Goal: Task Accomplishment & Management: Use online tool/utility

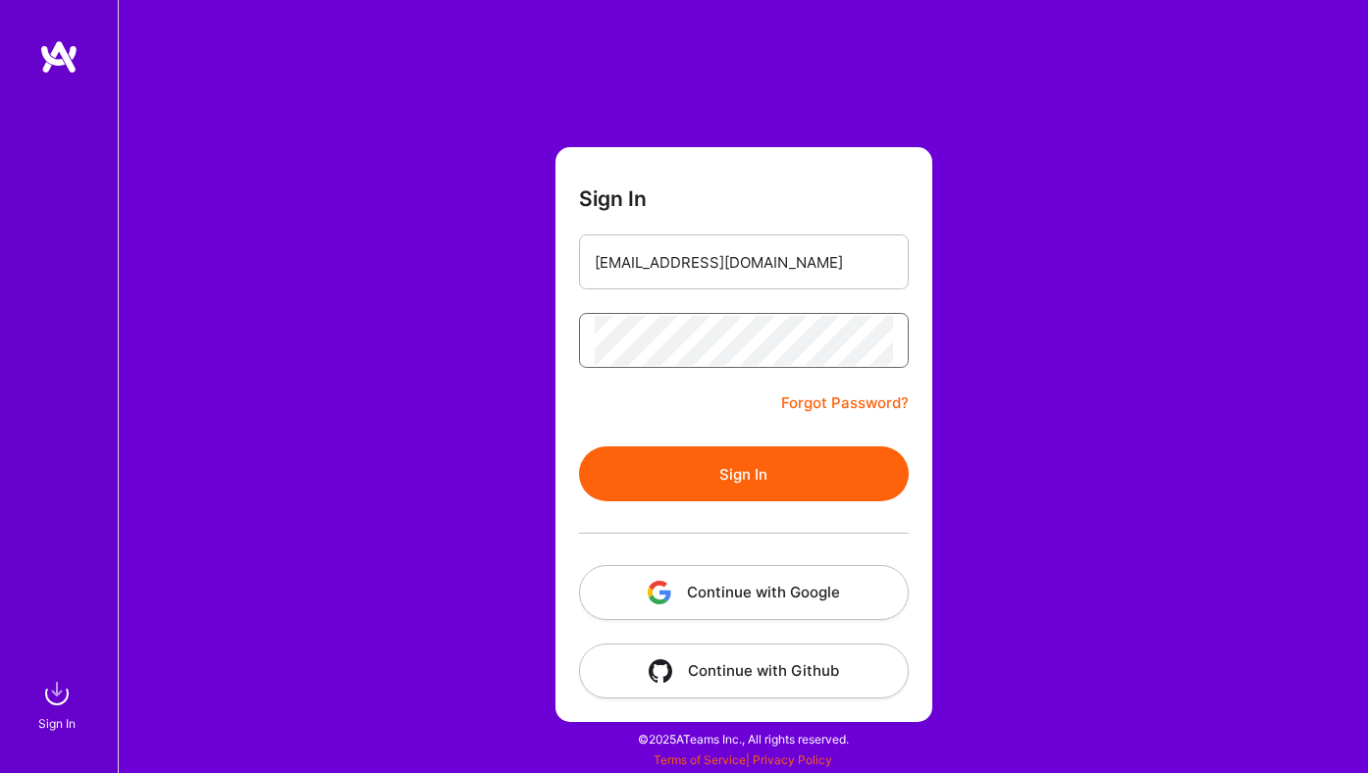
click at [579, 446] on button "Sign In" at bounding box center [744, 473] width 330 height 55
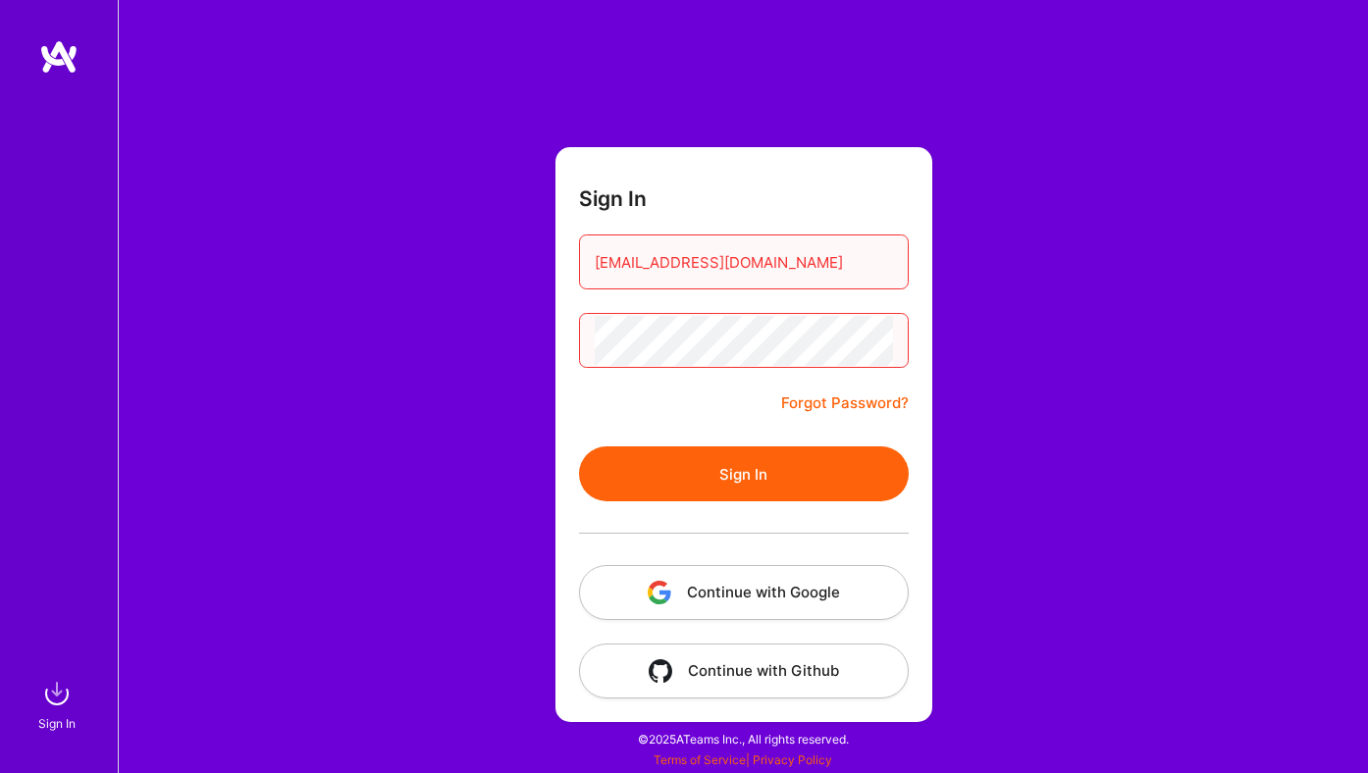
click at [590, 366] on div at bounding box center [744, 340] width 330 height 55
click at [716, 508] on div at bounding box center [744, 533] width 330 height 64
click at [716, 482] on button "Sign In" at bounding box center [744, 473] width 330 height 55
click at [702, 473] on button "Sign In" at bounding box center [744, 473] width 330 height 55
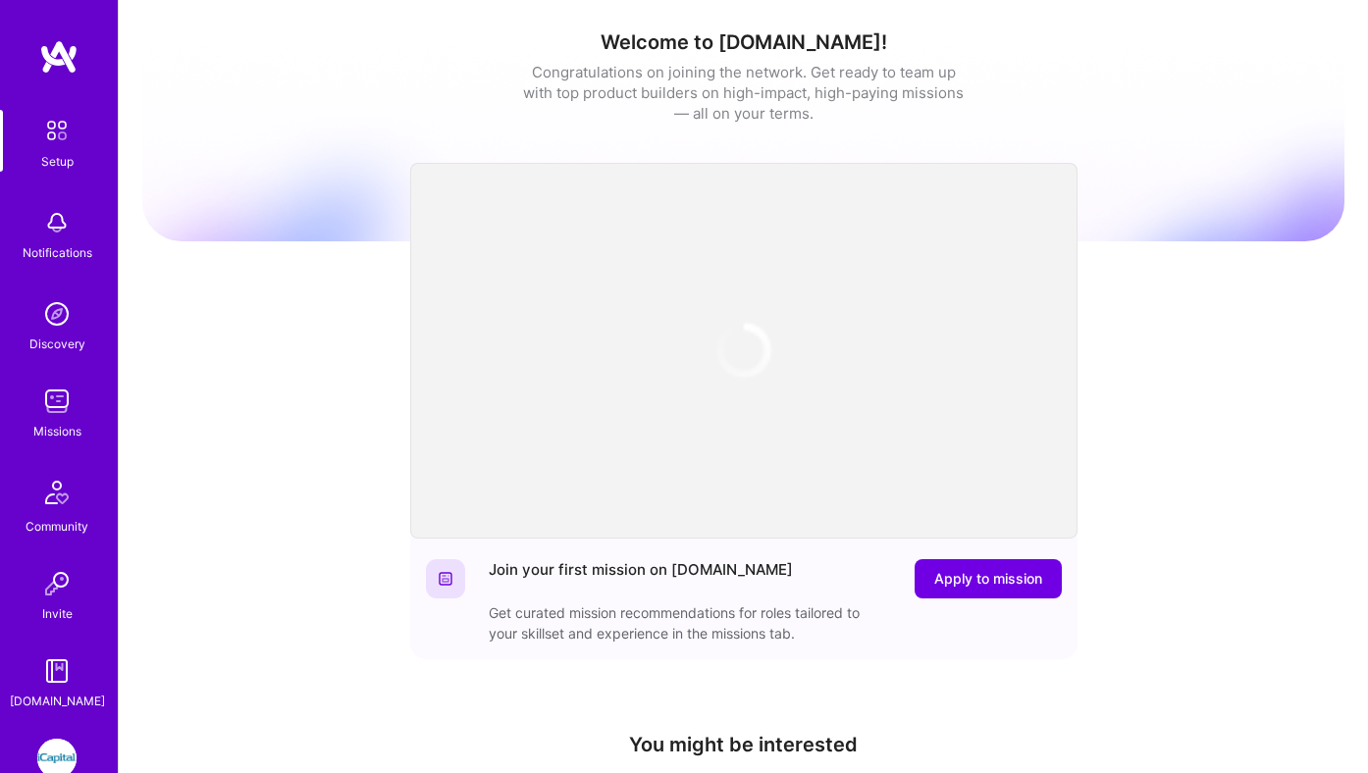
scroll to position [111, 0]
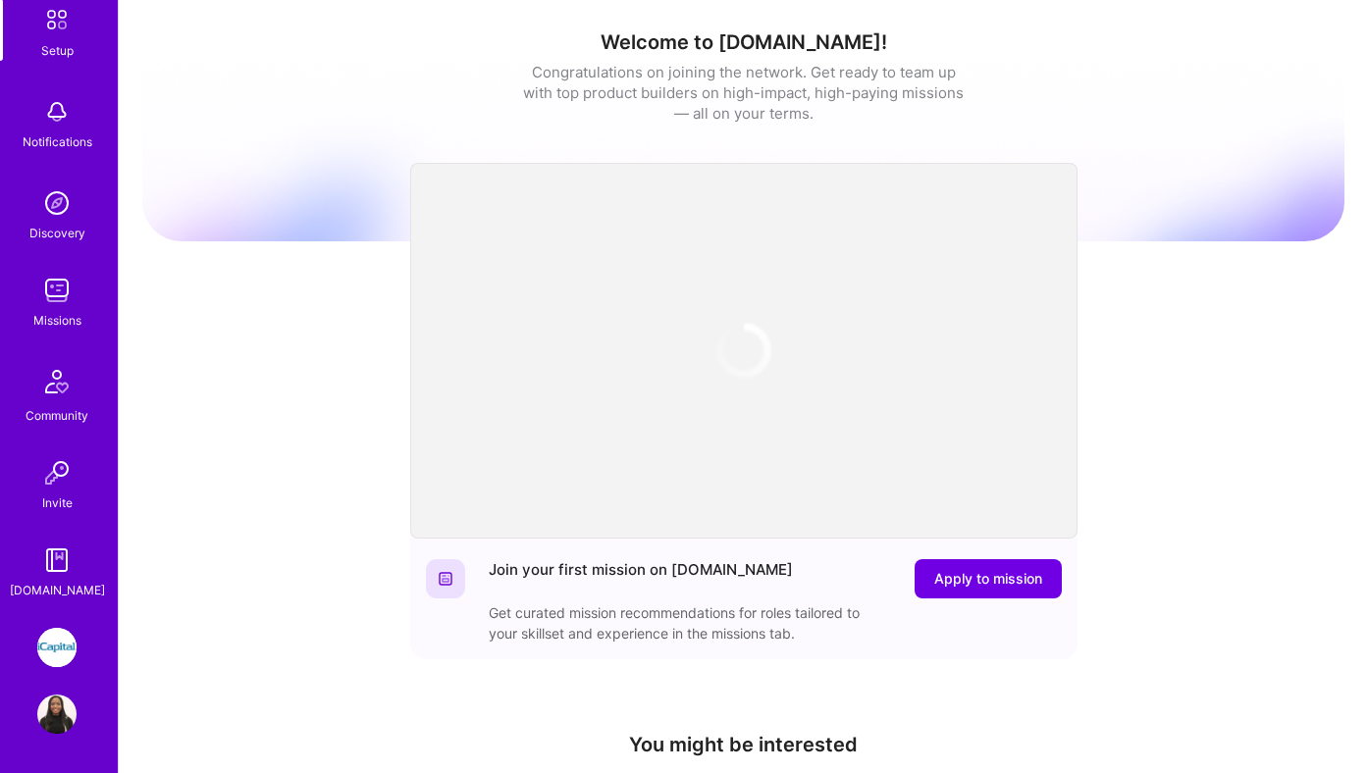
click at [68, 650] on img at bounding box center [56, 647] width 39 height 39
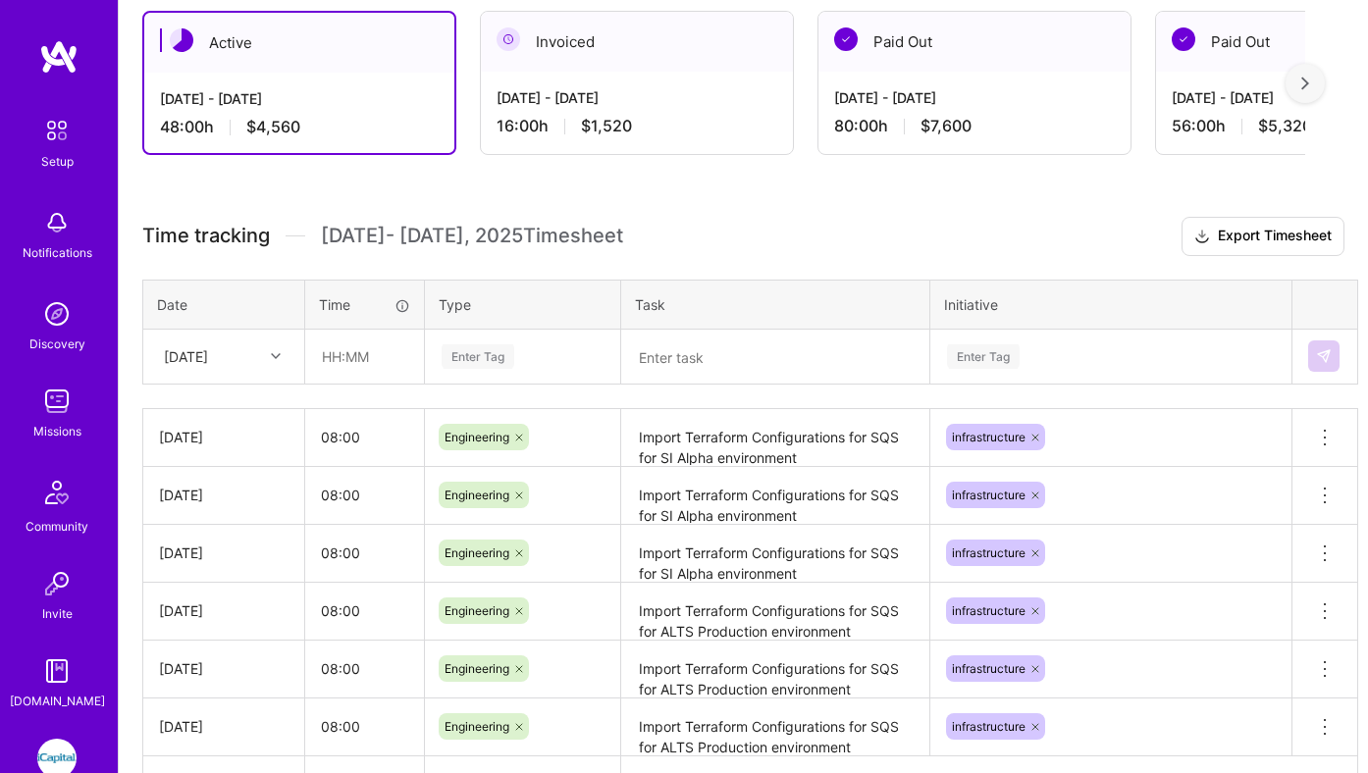
scroll to position [354, 0]
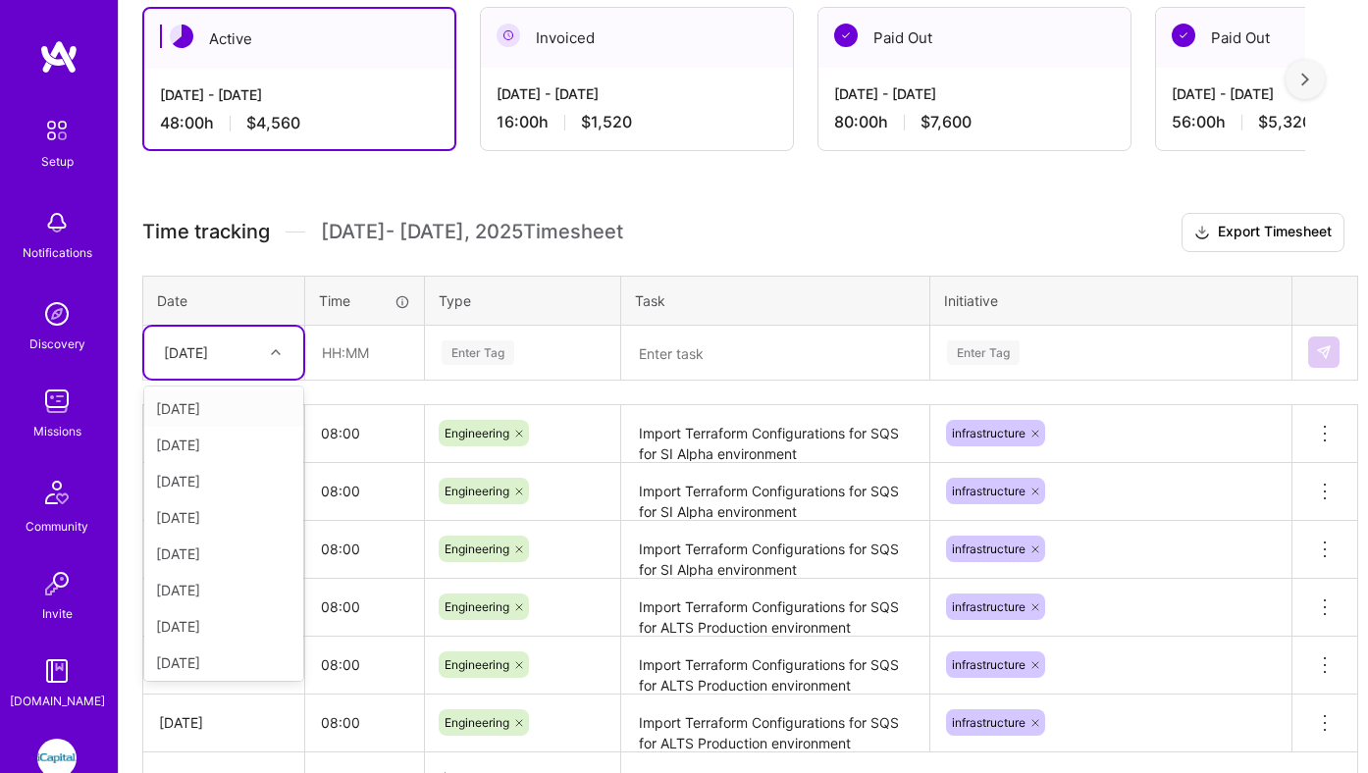
click at [263, 340] on div at bounding box center [278, 353] width 30 height 26
click at [217, 507] on div "[DATE]" at bounding box center [223, 514] width 159 height 36
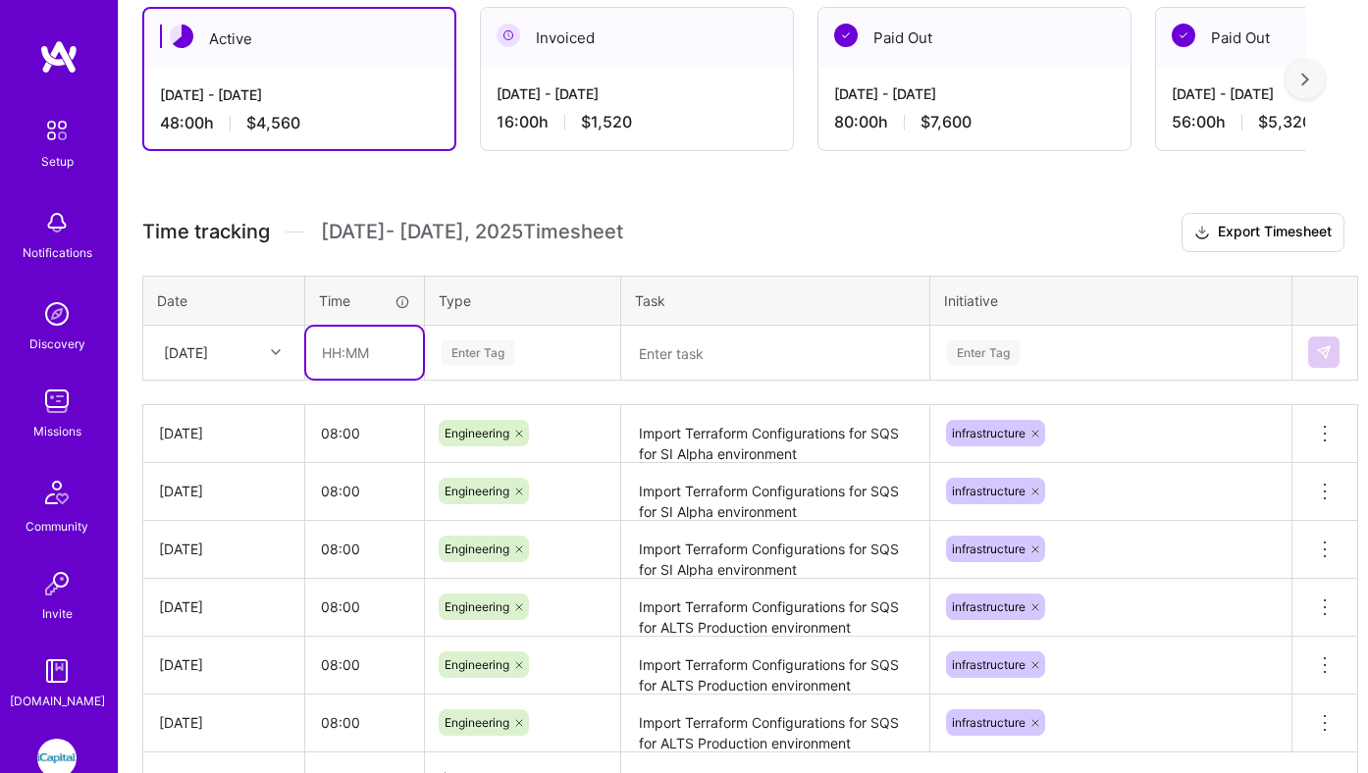
click at [352, 344] on input "text" at bounding box center [364, 353] width 117 height 52
type input "08:00"
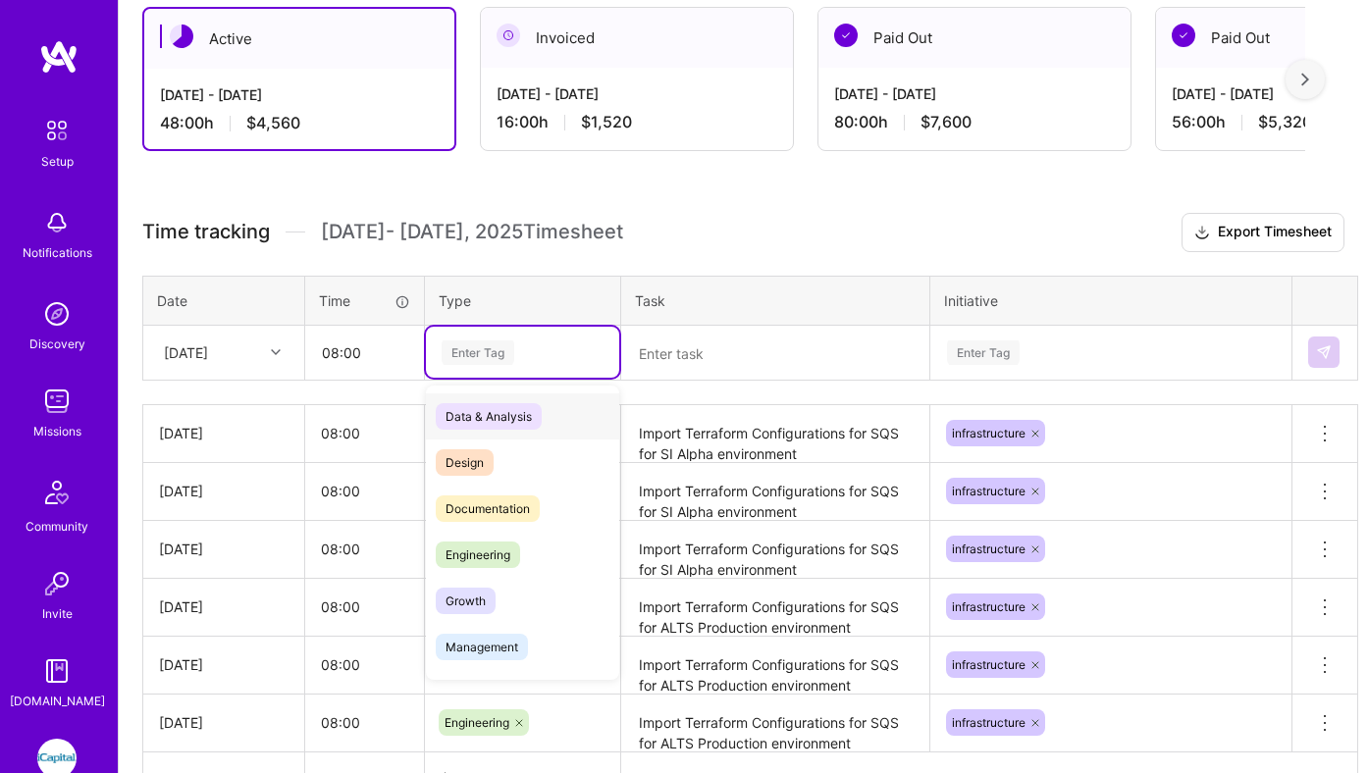
click at [478, 368] on div "Enter Tag" at bounding box center [522, 352] width 193 height 51
click at [490, 549] on span "Engineering" at bounding box center [478, 555] width 84 height 26
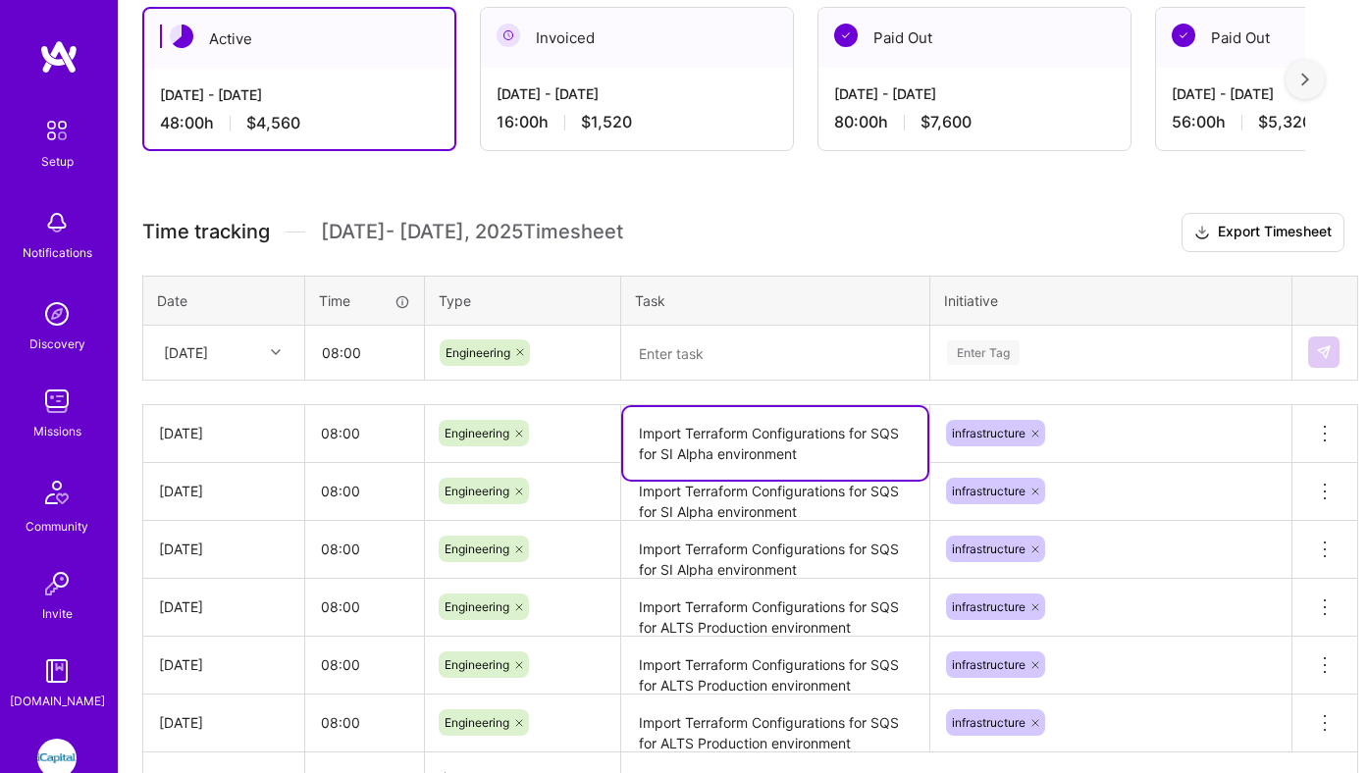
click at [744, 440] on textarea "Import Terraform Configurations for SQS for SI Alpha environment" at bounding box center [775, 443] width 304 height 73
click at [754, 364] on textarea at bounding box center [775, 353] width 304 height 51
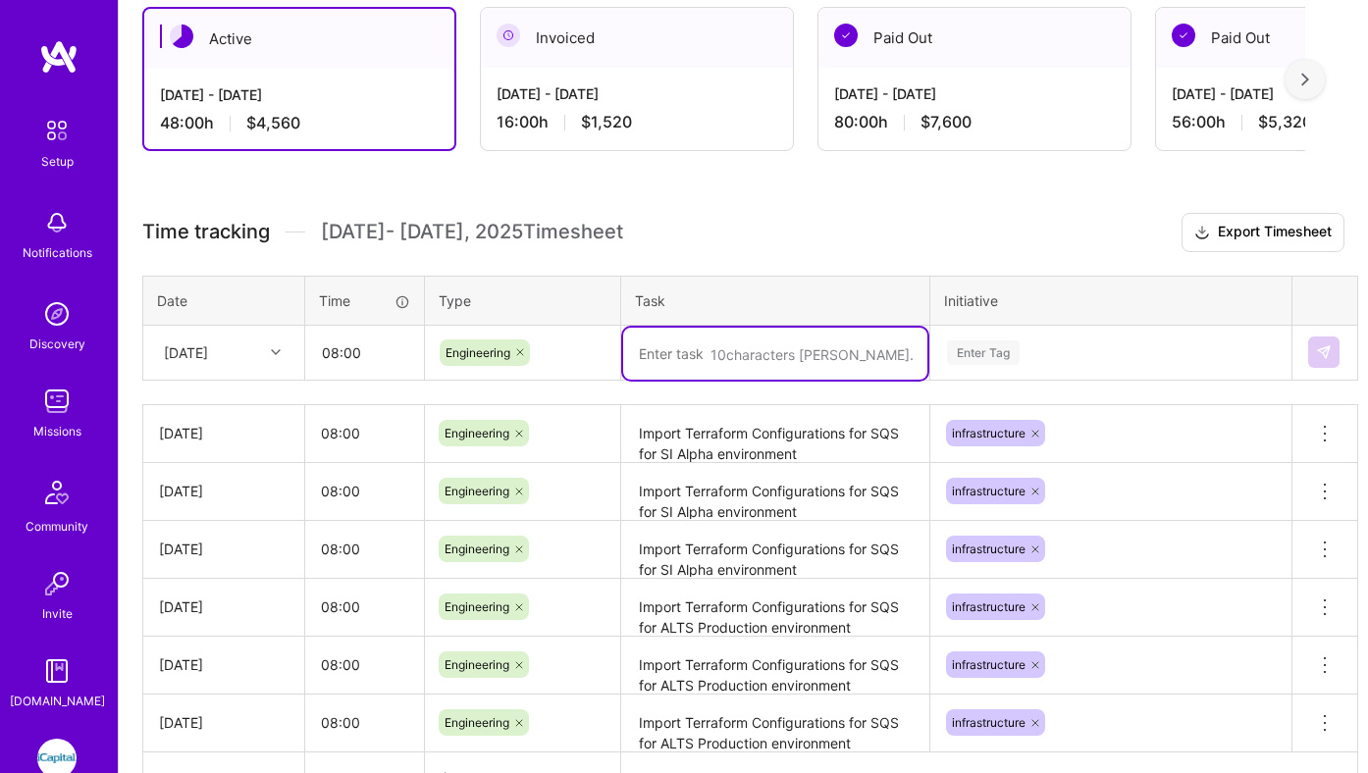
paste textarea "Import Terraform Configurations for SQS for SI Alpha environment"
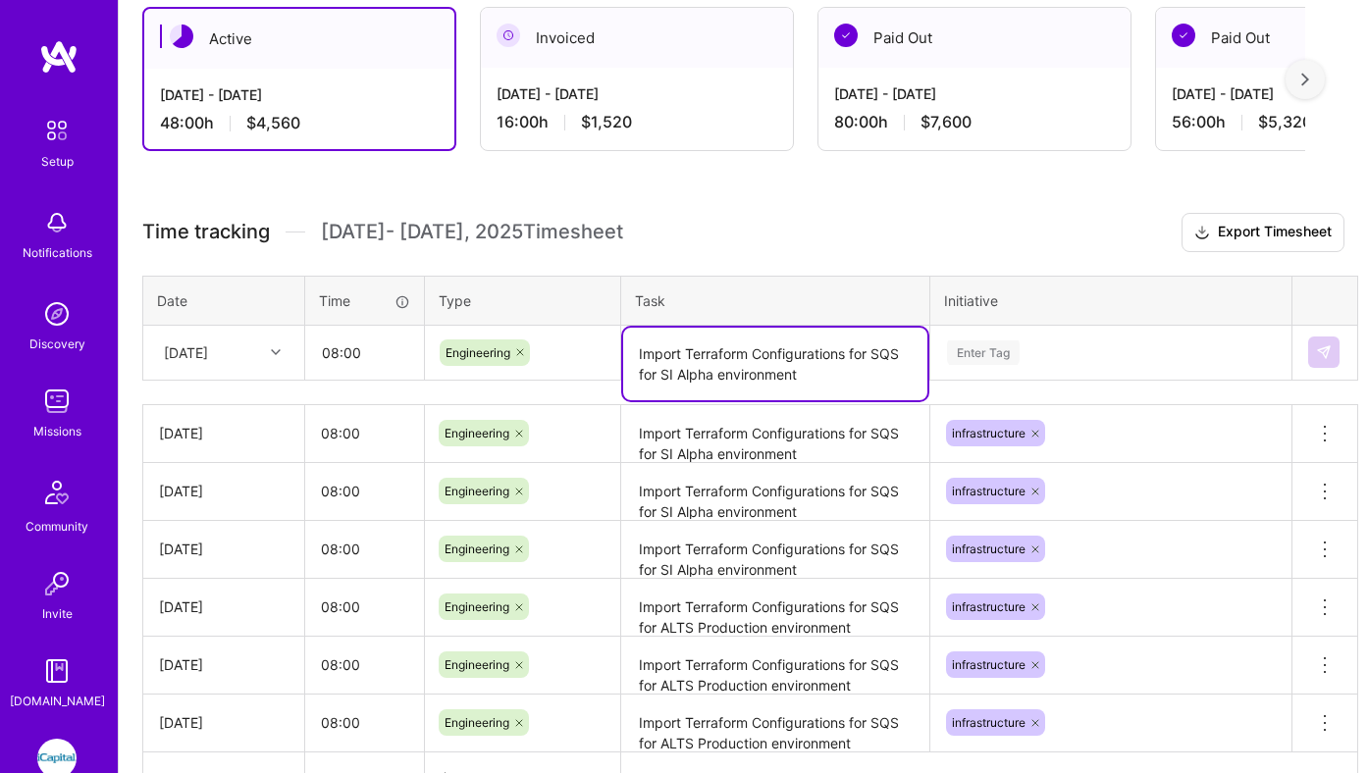
type textarea "Import Terraform Configurations for SQS for SI Alpha environment"
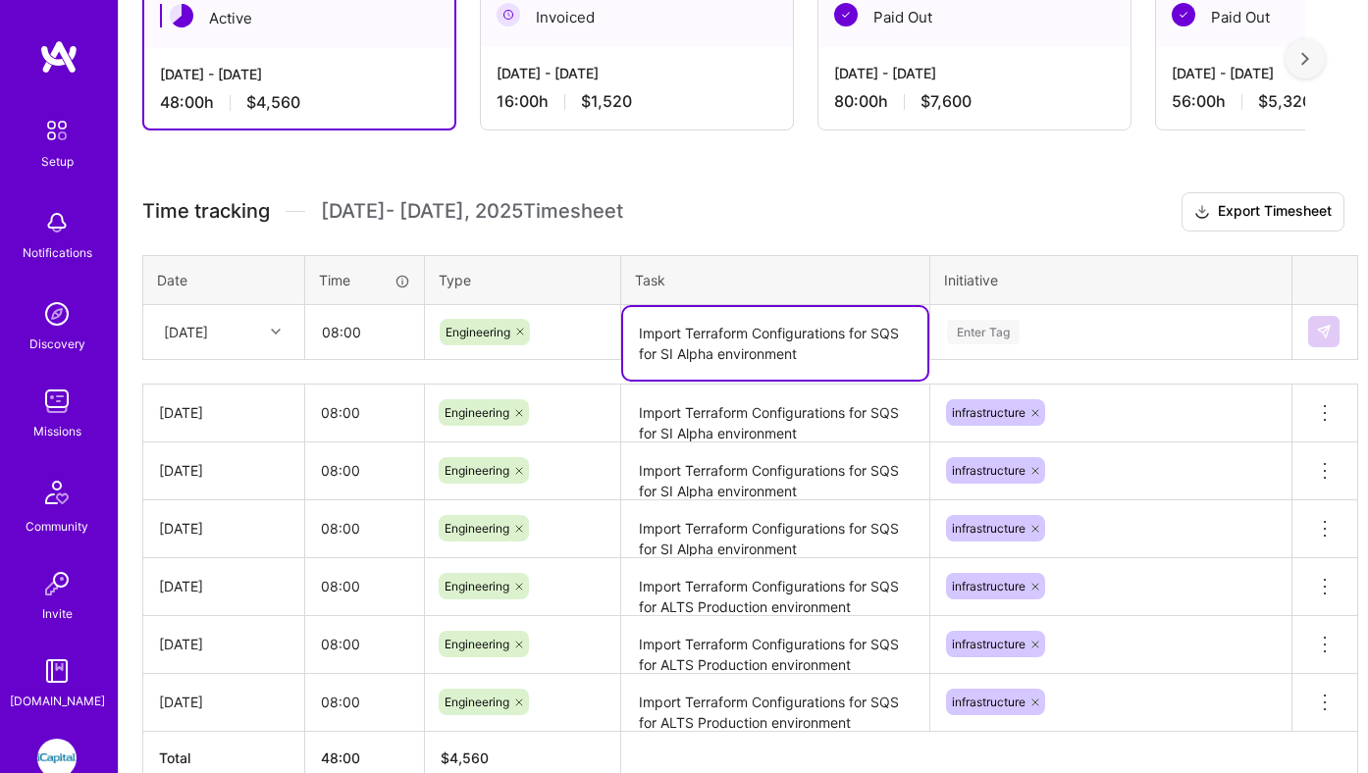
click at [1019, 352] on div "Enter Tag" at bounding box center [1110, 331] width 359 height 51
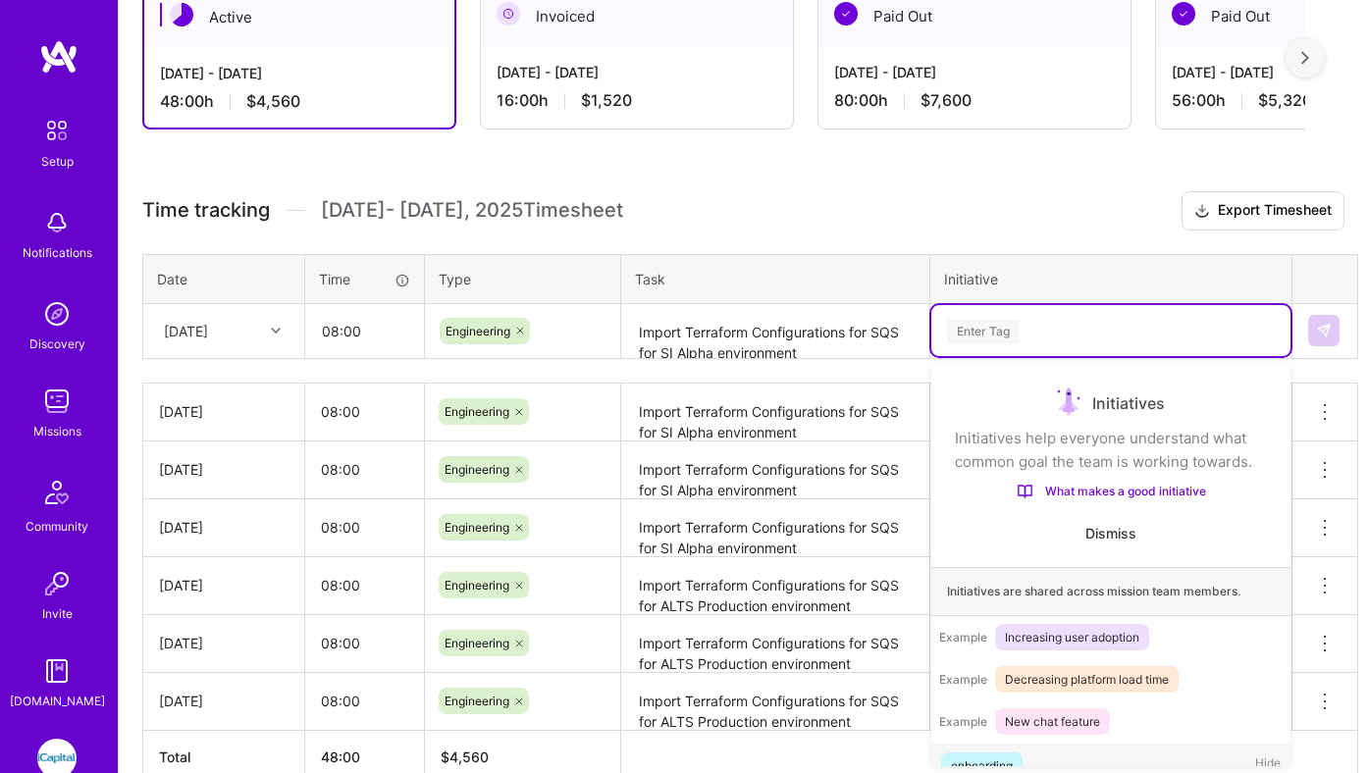
scroll to position [32, 0]
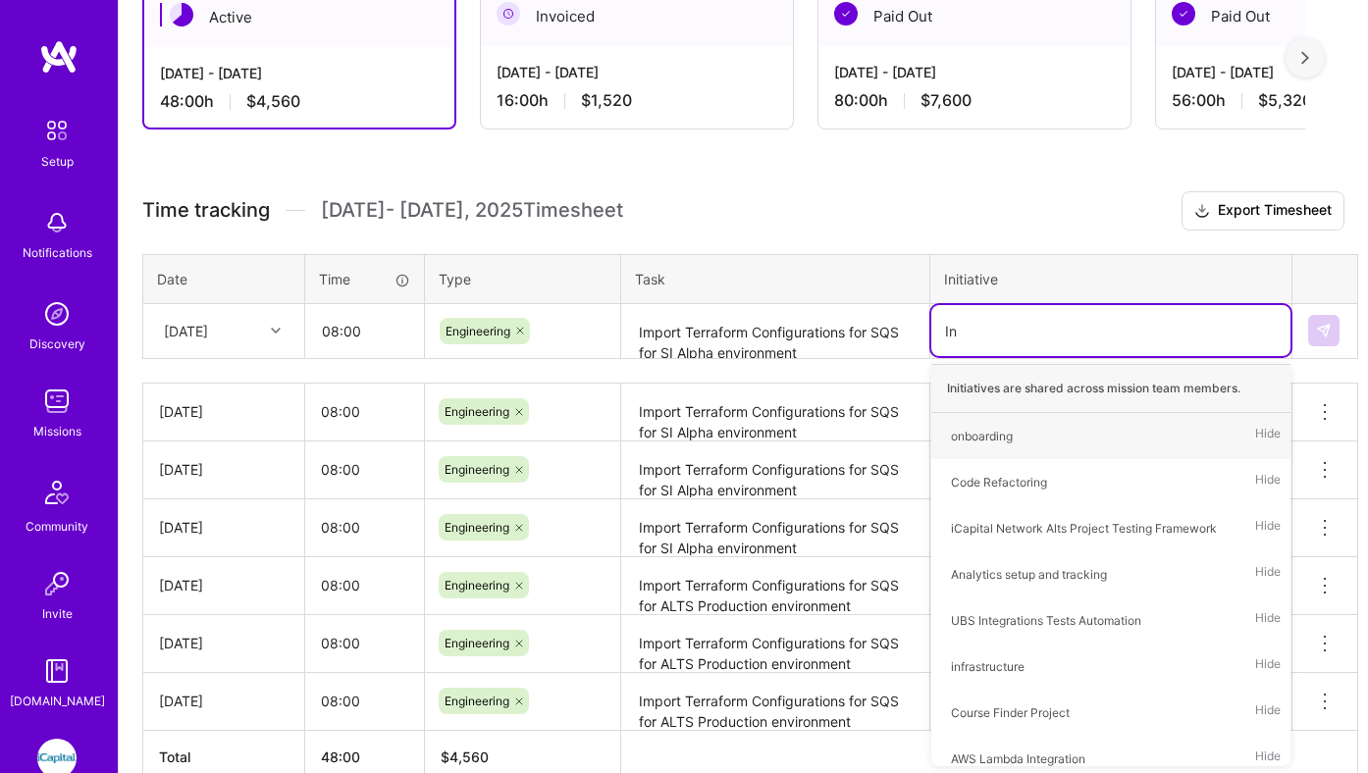
type input "Inf"
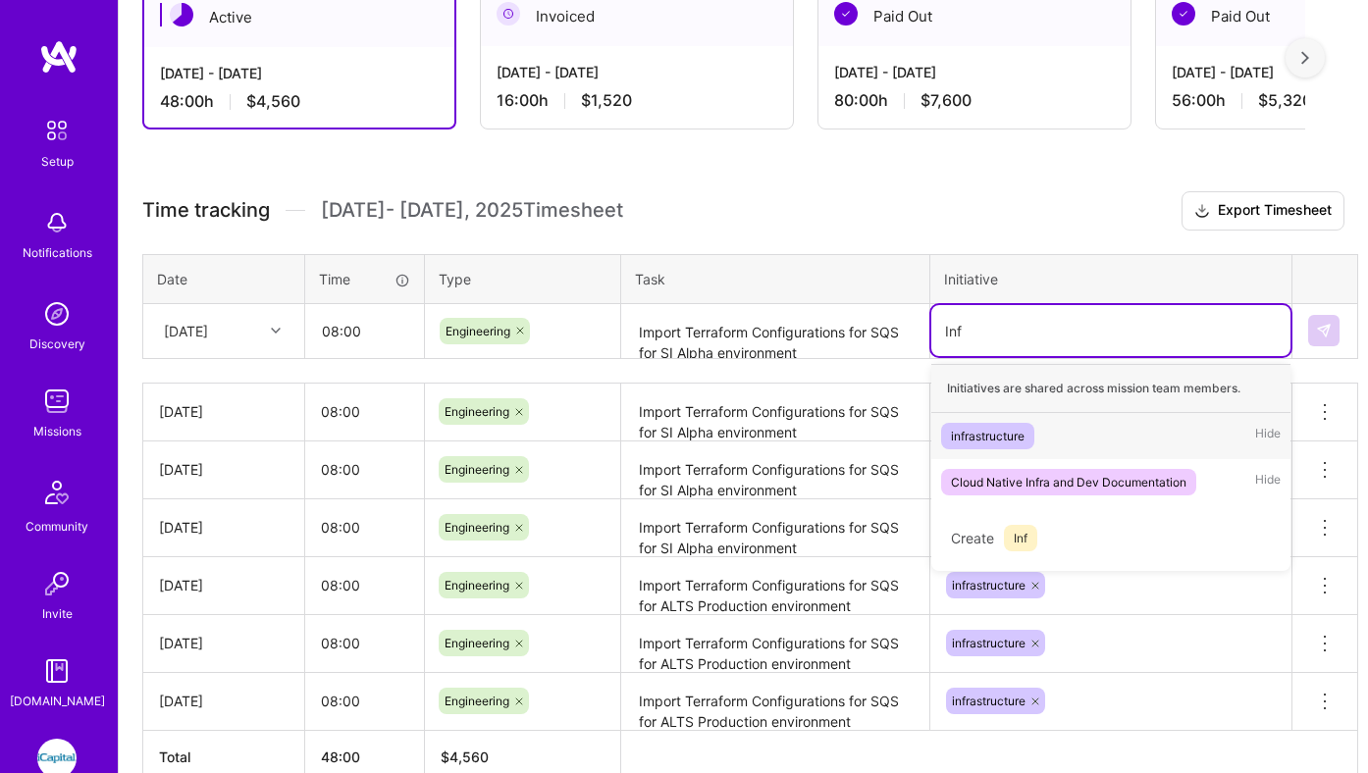
click at [1039, 445] on div "infrastructure Hide" at bounding box center [1110, 436] width 359 height 46
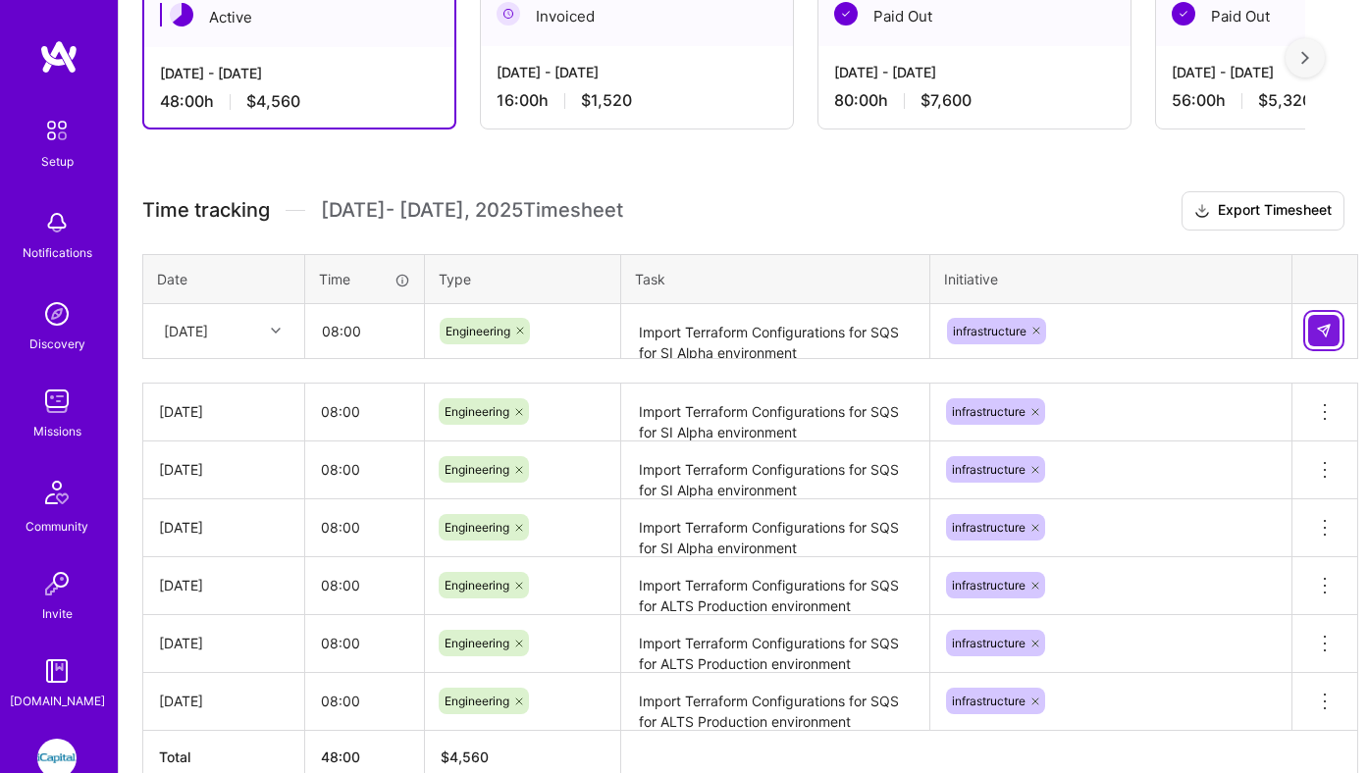
click at [1318, 332] on img at bounding box center [1324, 331] width 16 height 16
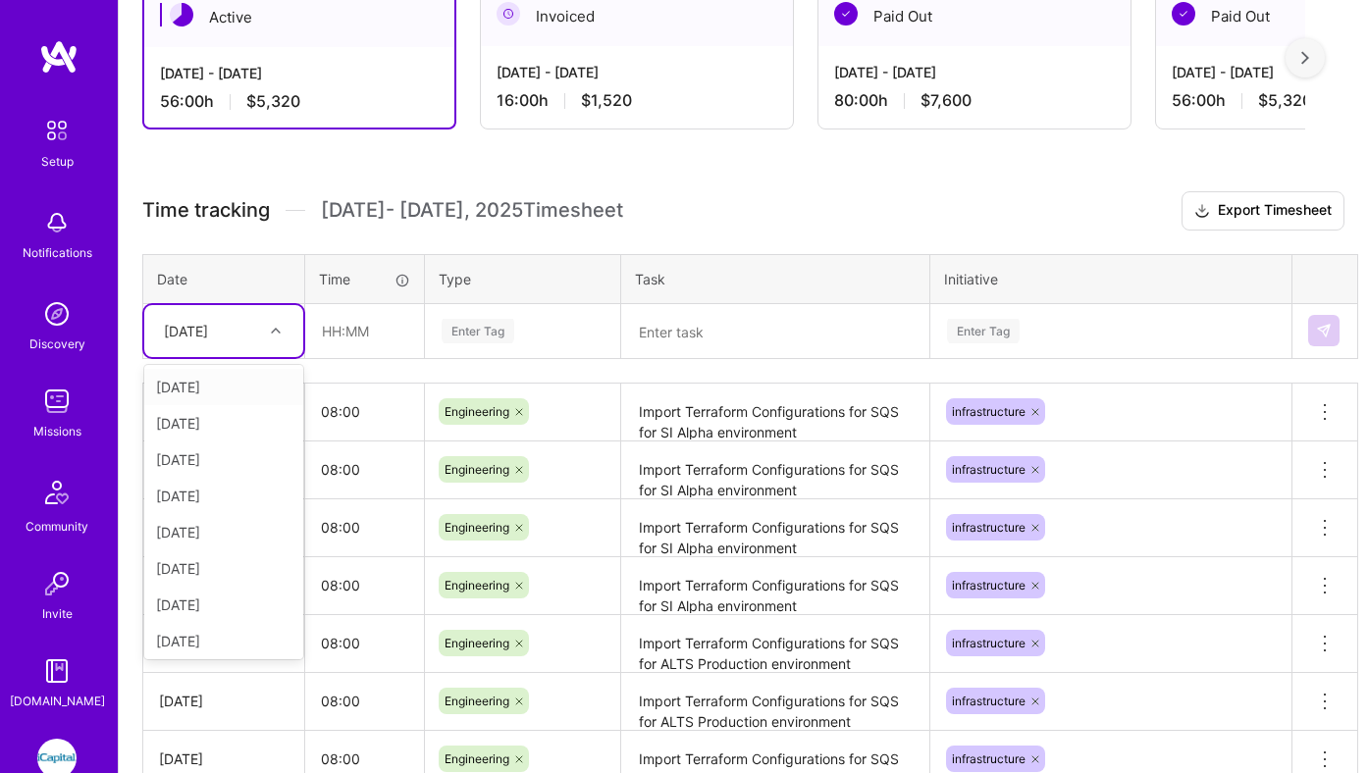
click at [224, 343] on div "[DATE]" at bounding box center [208, 331] width 109 height 32
click at [219, 484] on div "[DATE]" at bounding box center [223, 492] width 159 height 36
click at [341, 339] on input "text" at bounding box center [364, 331] width 117 height 52
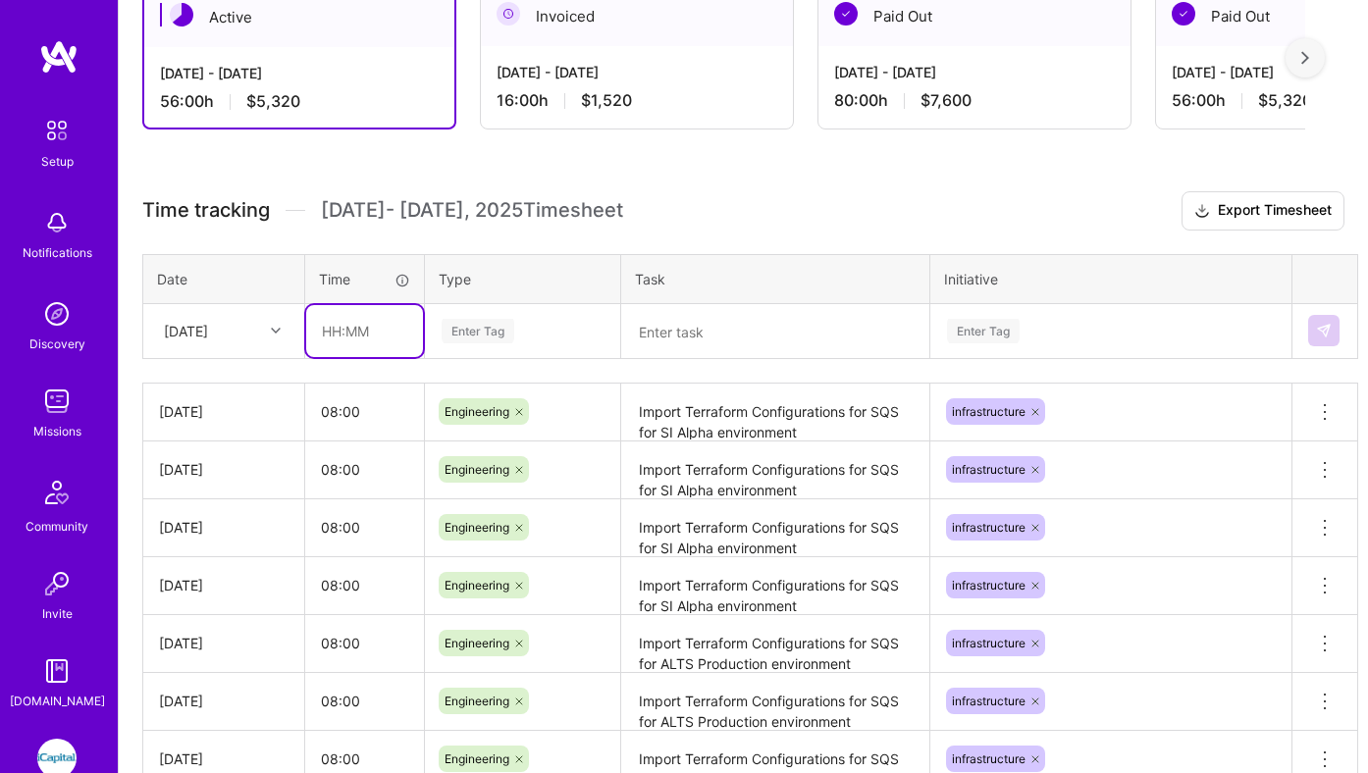
type input "08:00"
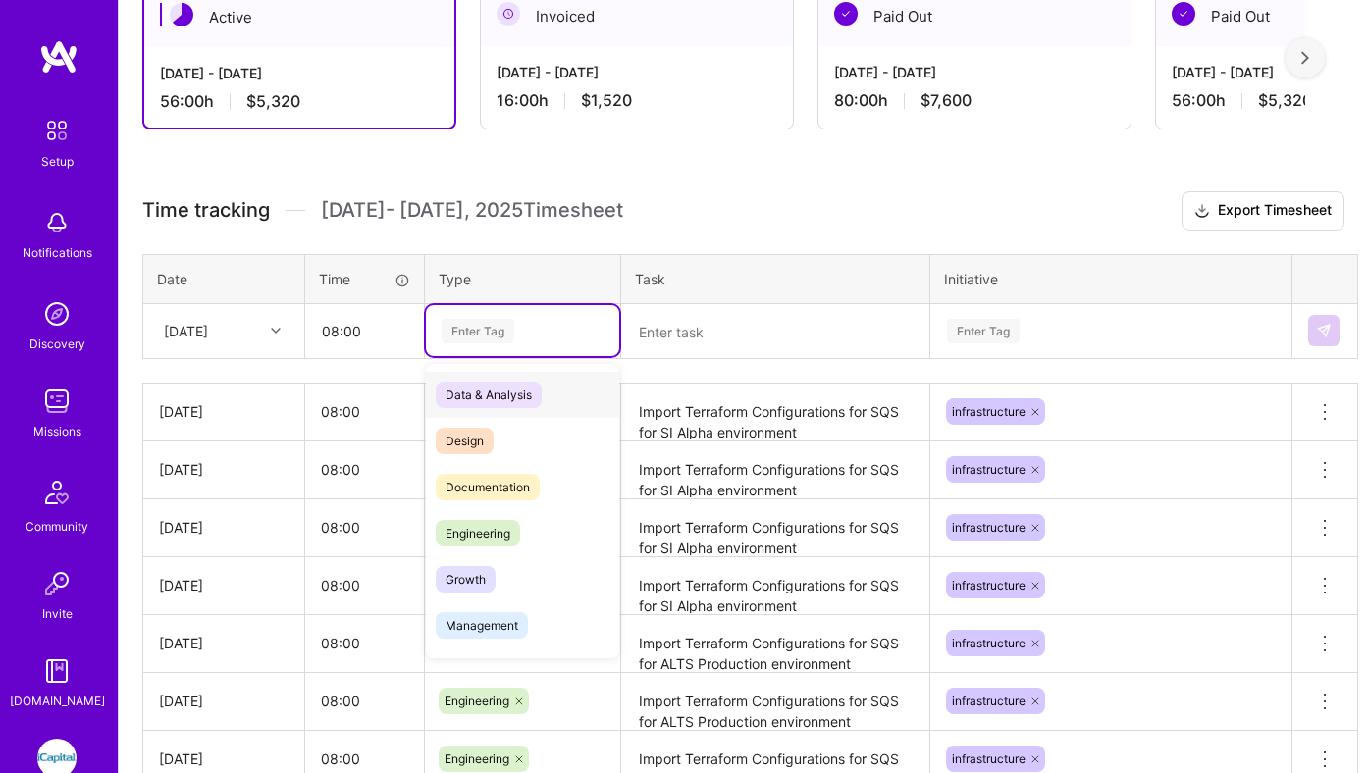
click at [474, 338] on div "Enter Tag" at bounding box center [478, 331] width 73 height 30
click at [474, 542] on span "Engineering" at bounding box center [478, 533] width 84 height 26
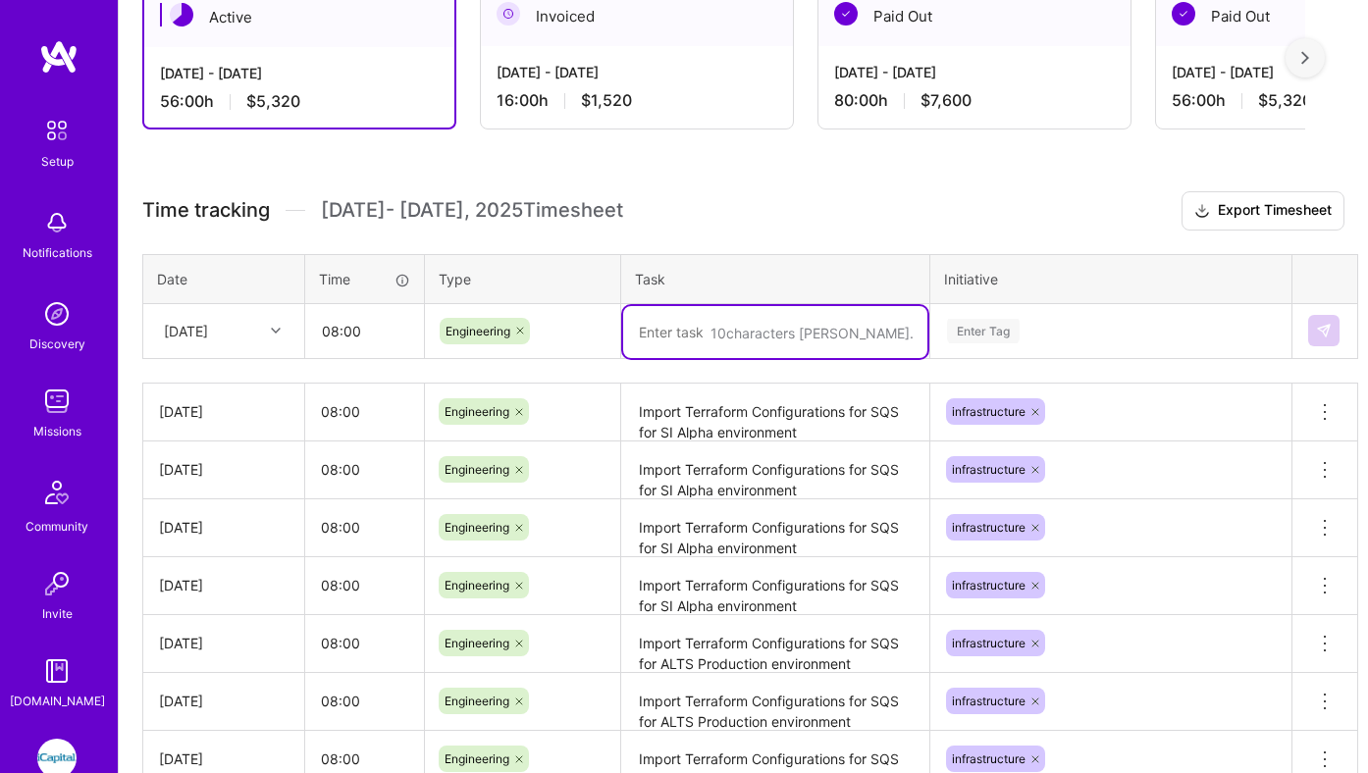
click at [667, 349] on textarea at bounding box center [775, 332] width 304 height 52
paste textarea "Import Terraform Configurations for SQS for SI Alpha environment"
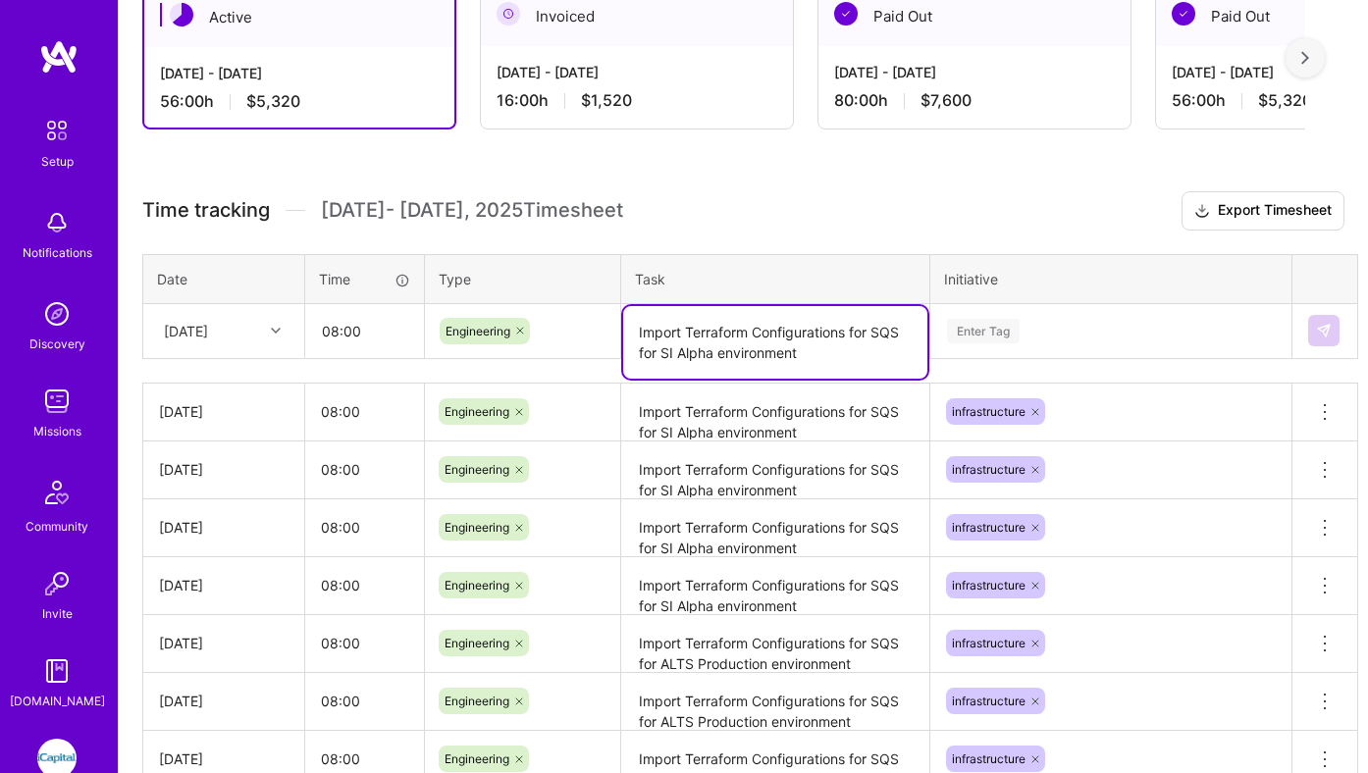
type textarea "Import Terraform Configurations for SQS for SI Alpha environment"
click at [989, 335] on div "Enter Tag" at bounding box center [983, 331] width 73 height 30
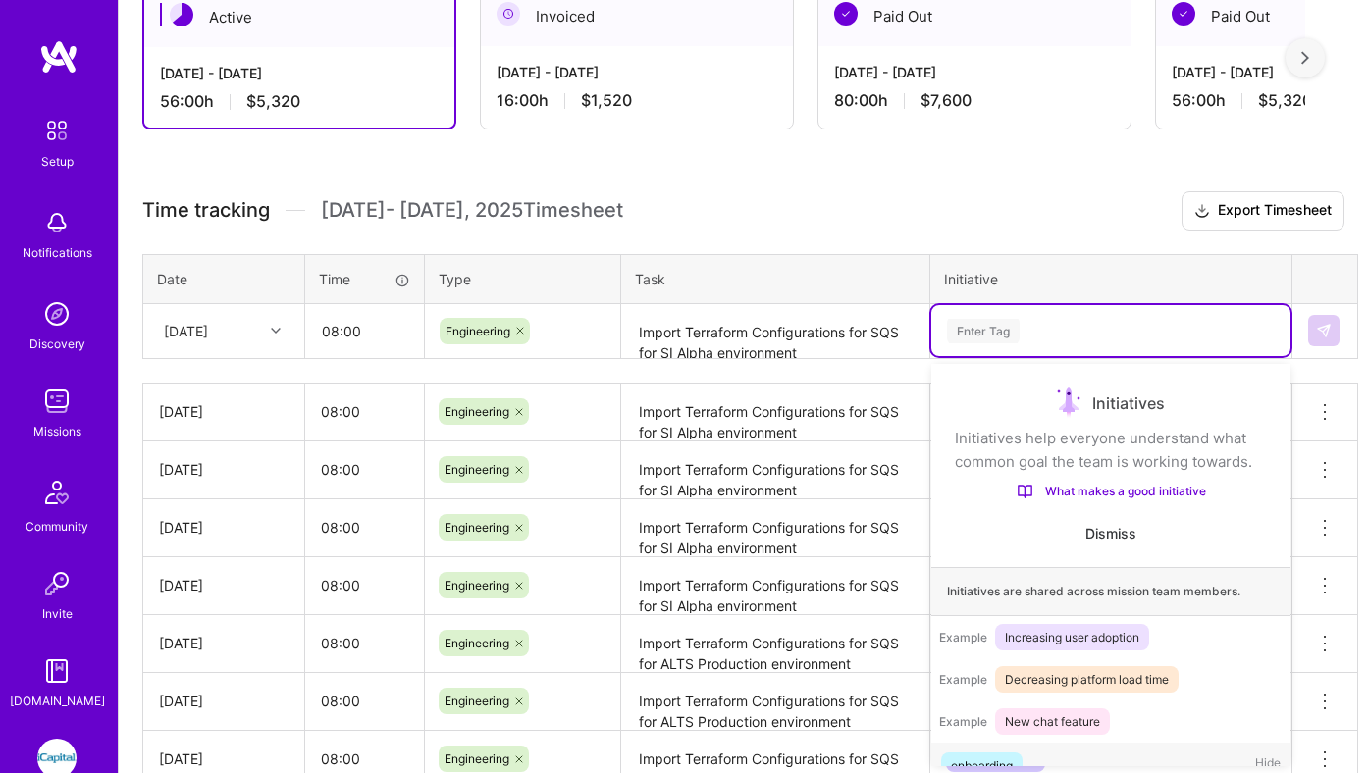
scroll to position [37, 0]
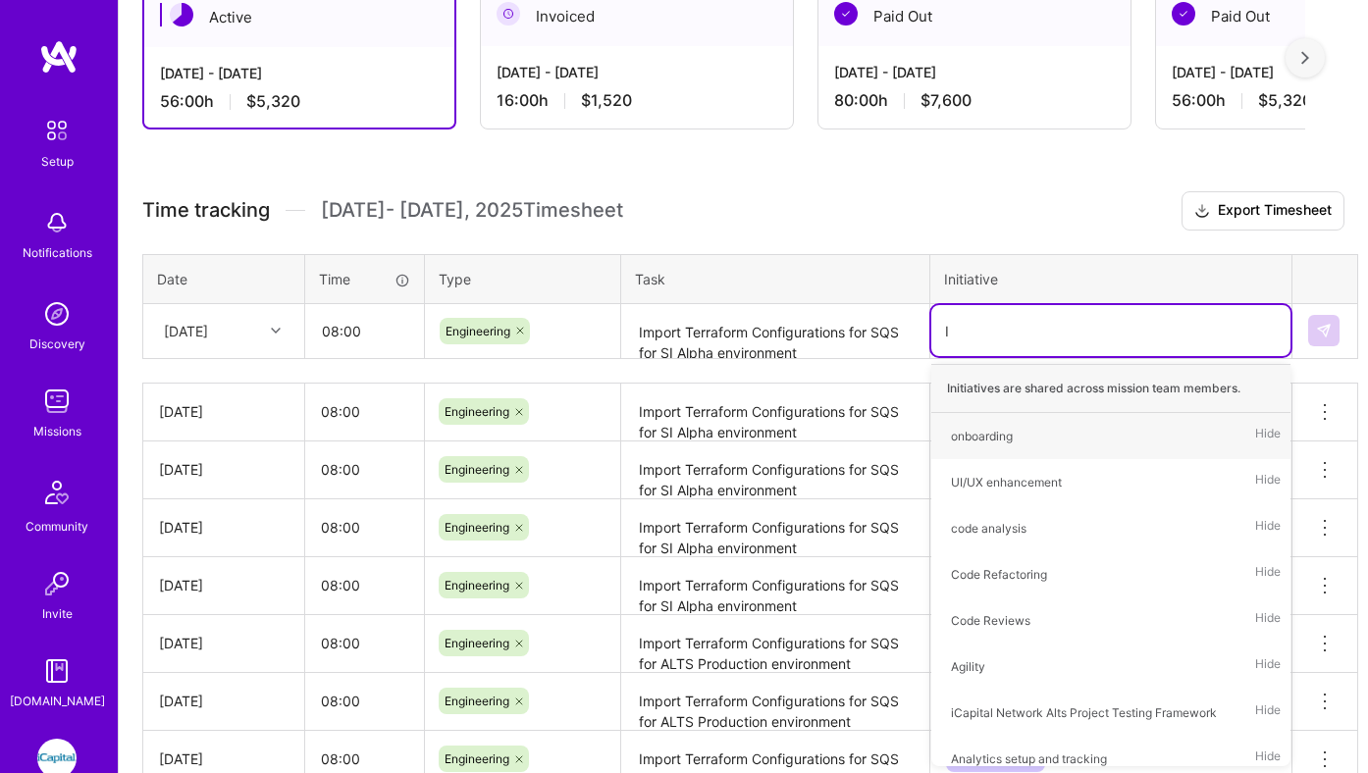
type input "In"
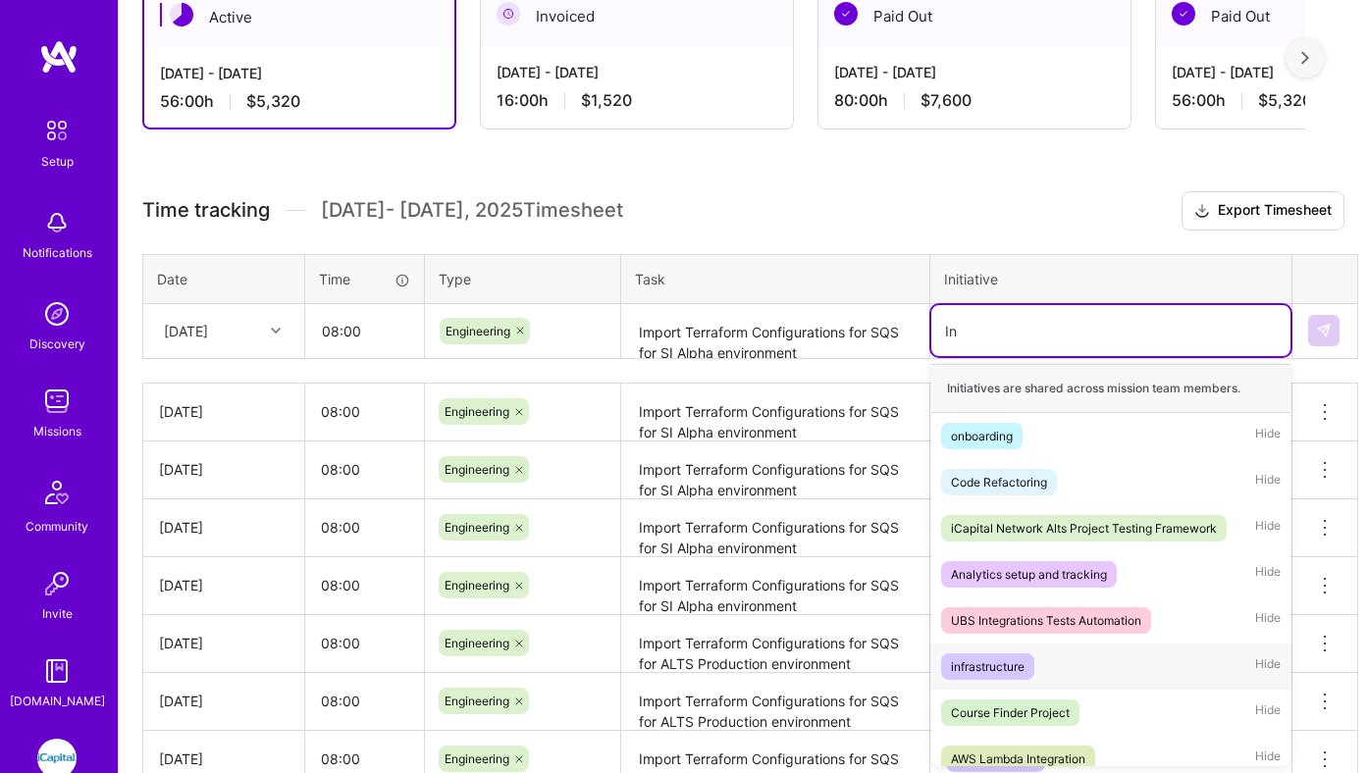
click at [998, 655] on span "infrastructure" at bounding box center [987, 667] width 93 height 26
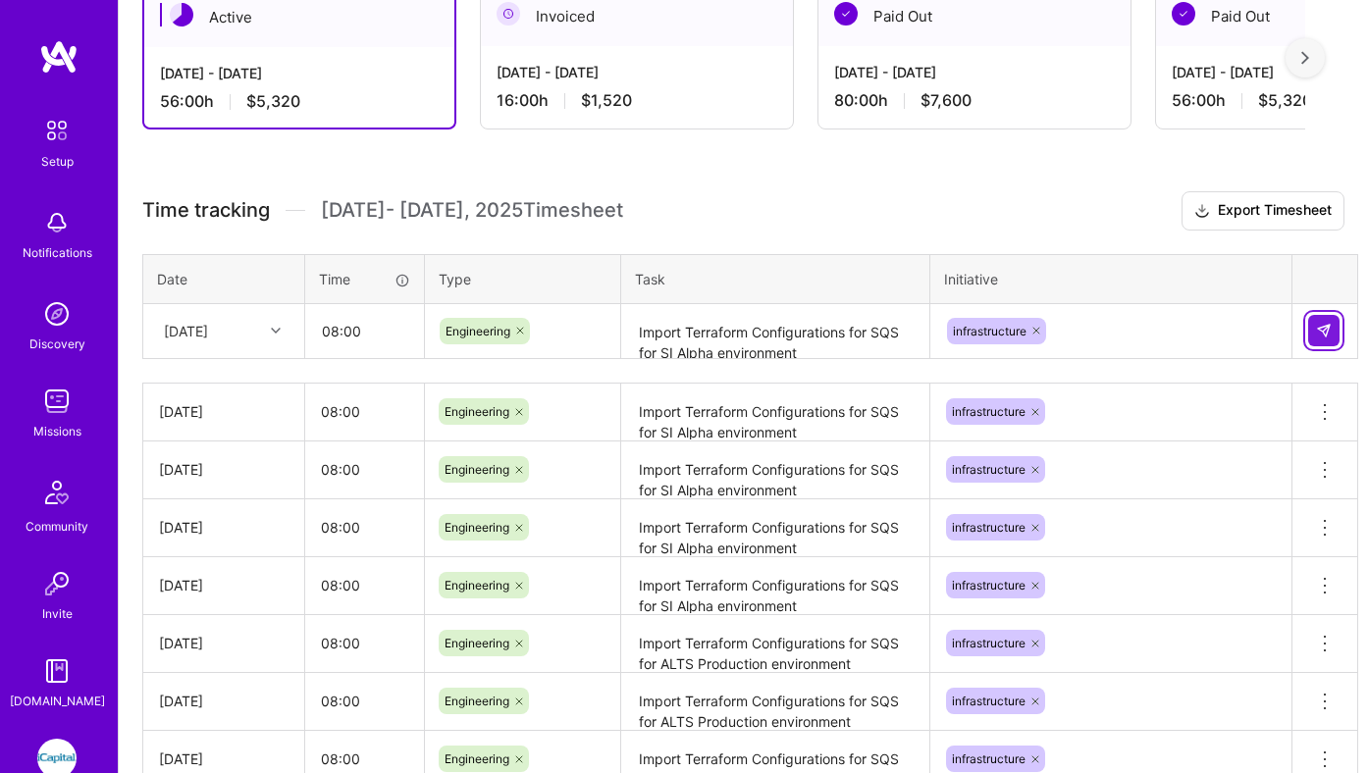
click at [1320, 323] on img at bounding box center [1324, 331] width 16 height 16
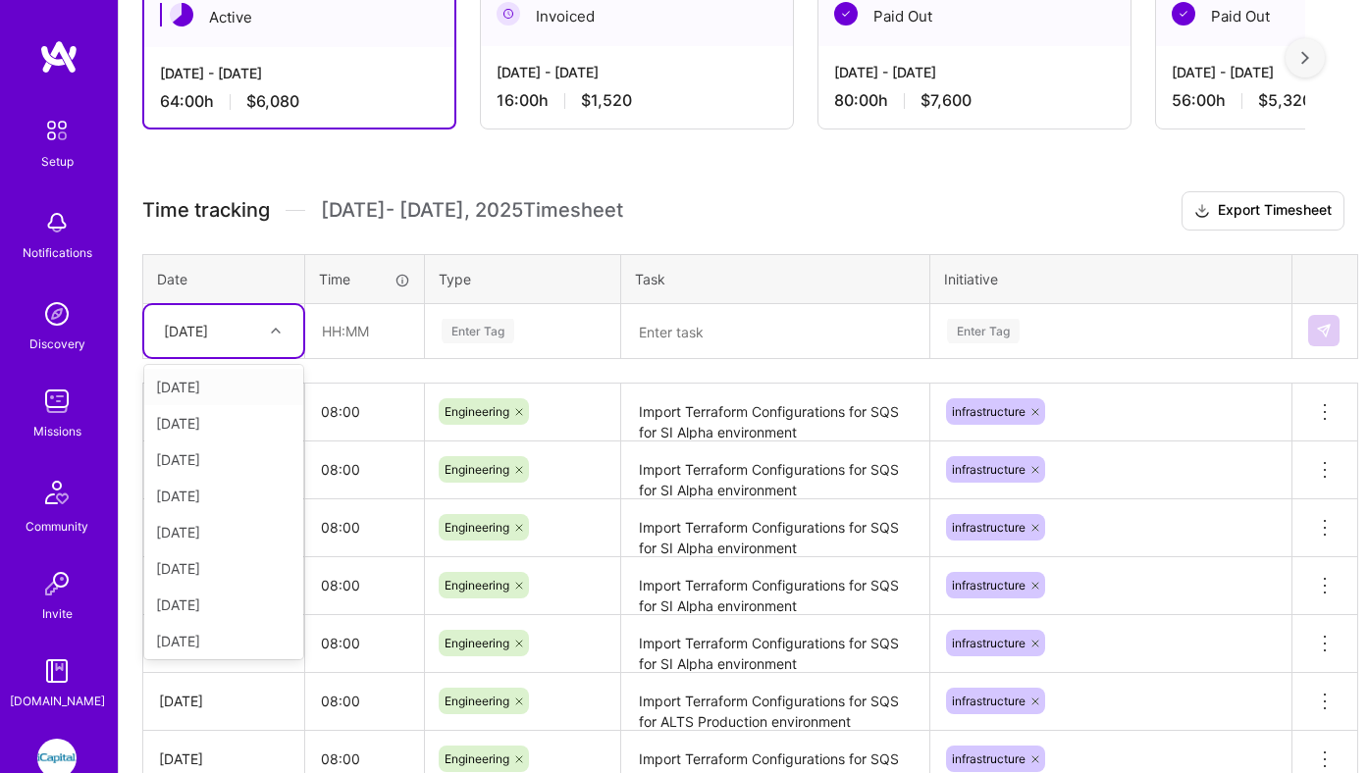
click at [208, 334] on div "[DATE]" at bounding box center [186, 331] width 44 height 21
click at [208, 600] on div "[DATE]" at bounding box center [223, 601] width 159 height 36
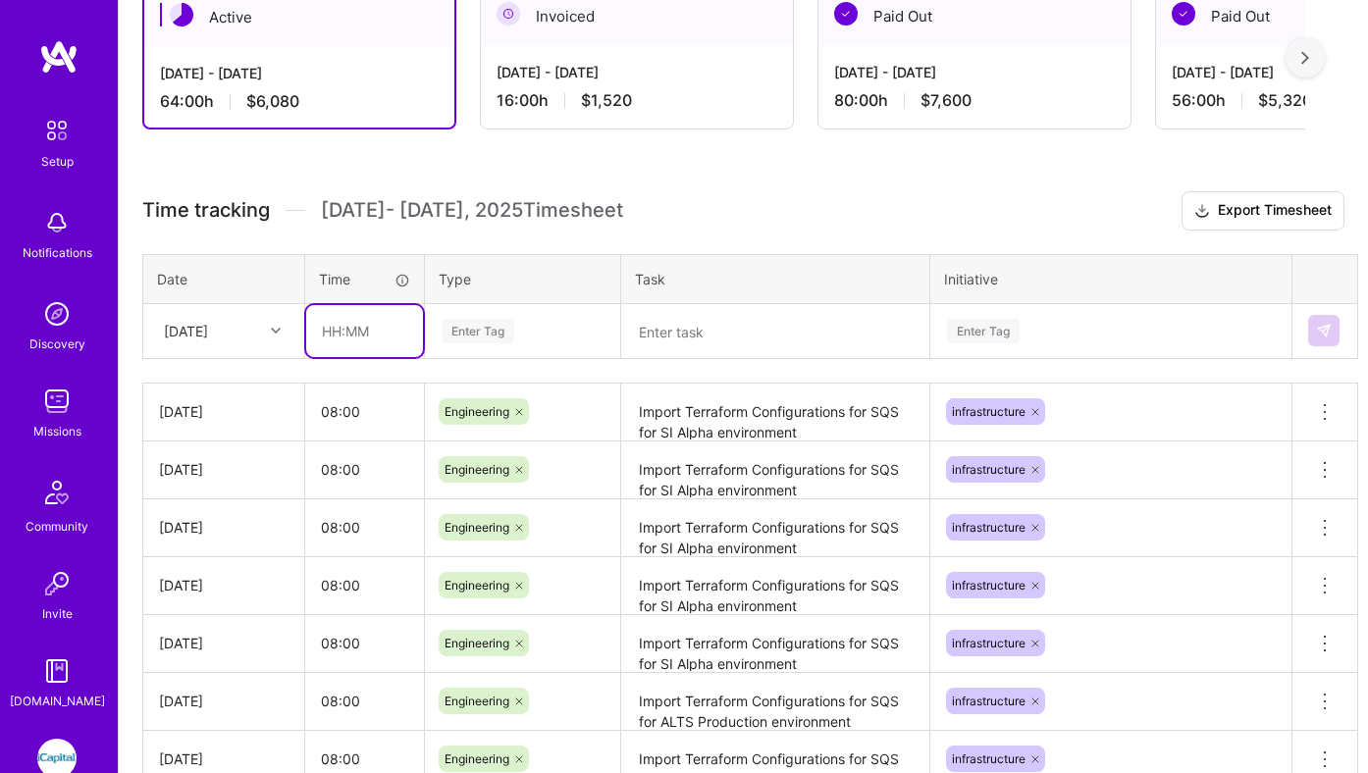
click at [355, 327] on input "text" at bounding box center [364, 331] width 117 height 52
type input "08:00"
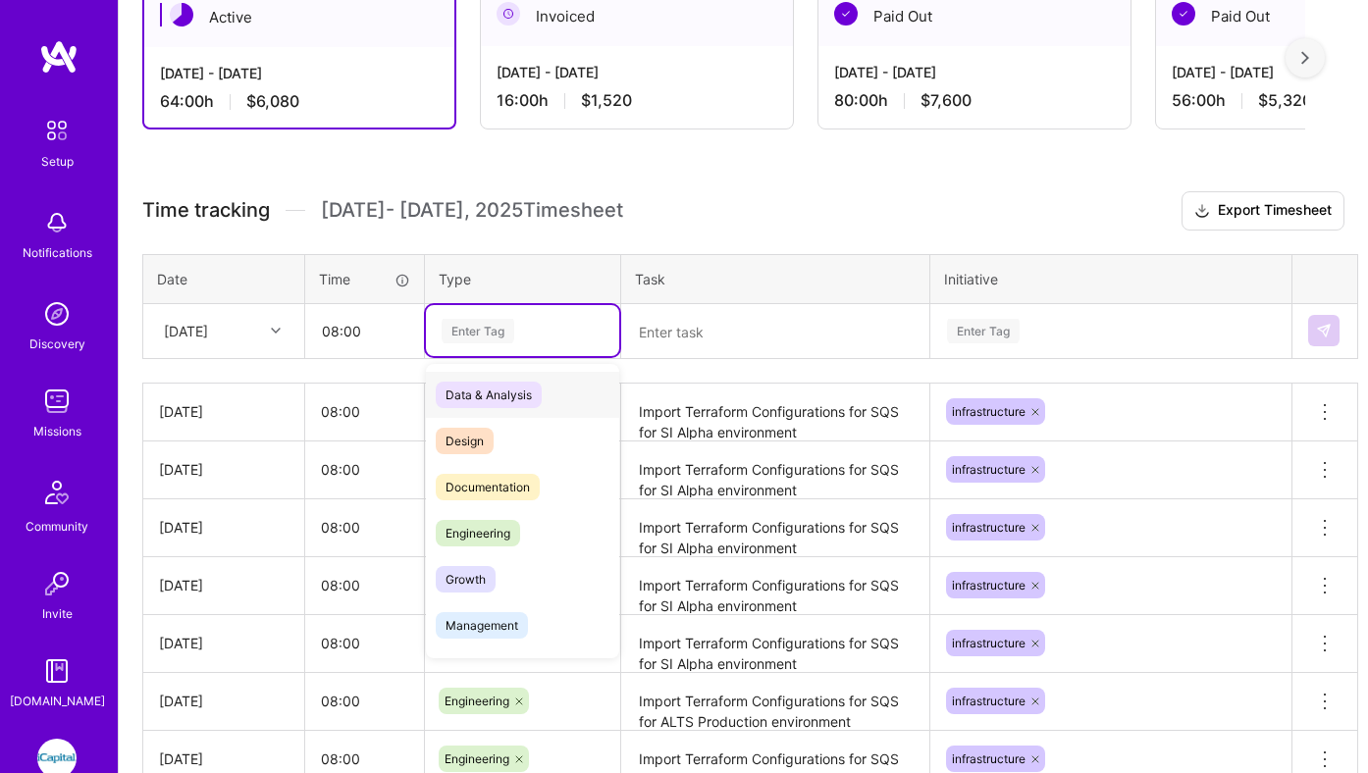
click at [467, 328] on div "Enter Tag" at bounding box center [478, 331] width 73 height 30
click at [471, 524] on span "Engineering" at bounding box center [478, 533] width 84 height 26
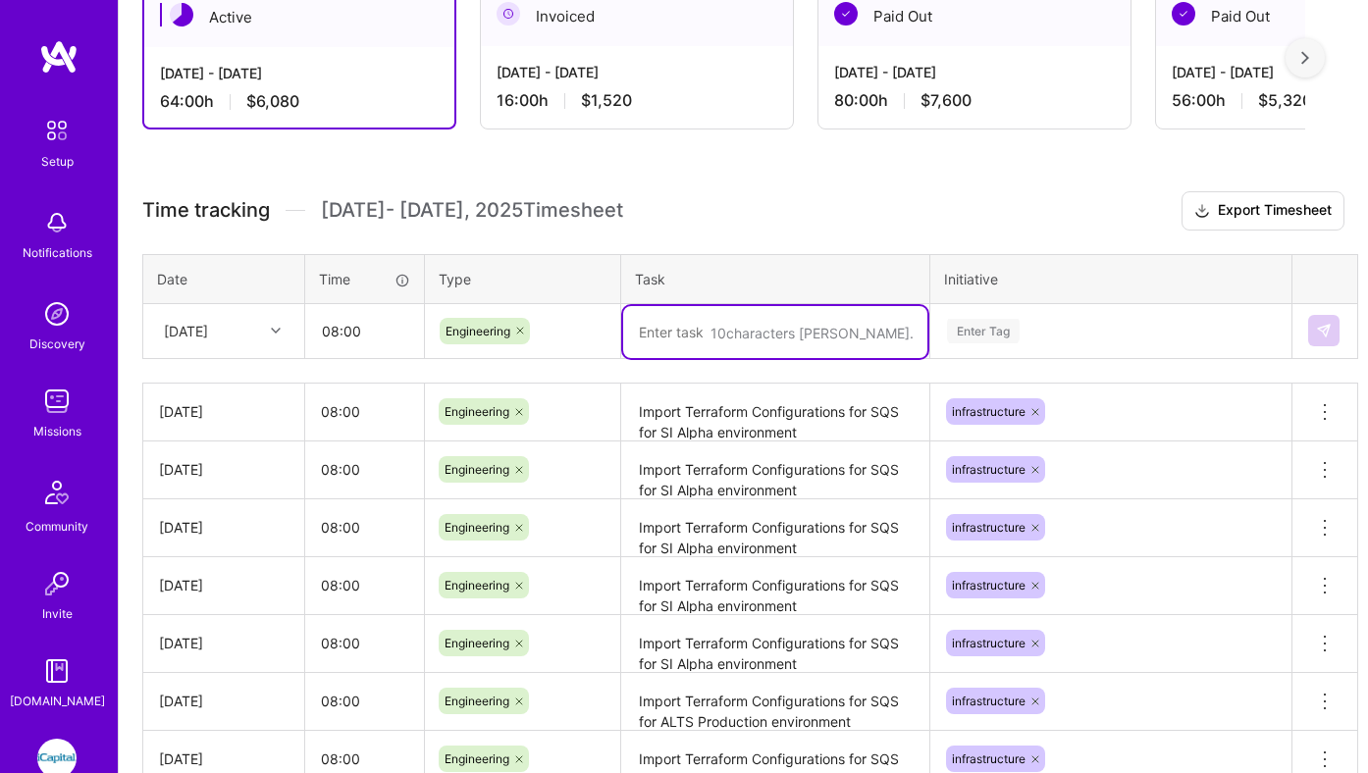
click at [675, 343] on textarea at bounding box center [775, 332] width 304 height 52
paste textarea "Import Terraform Configurations for SQS for SI Alpha environment"
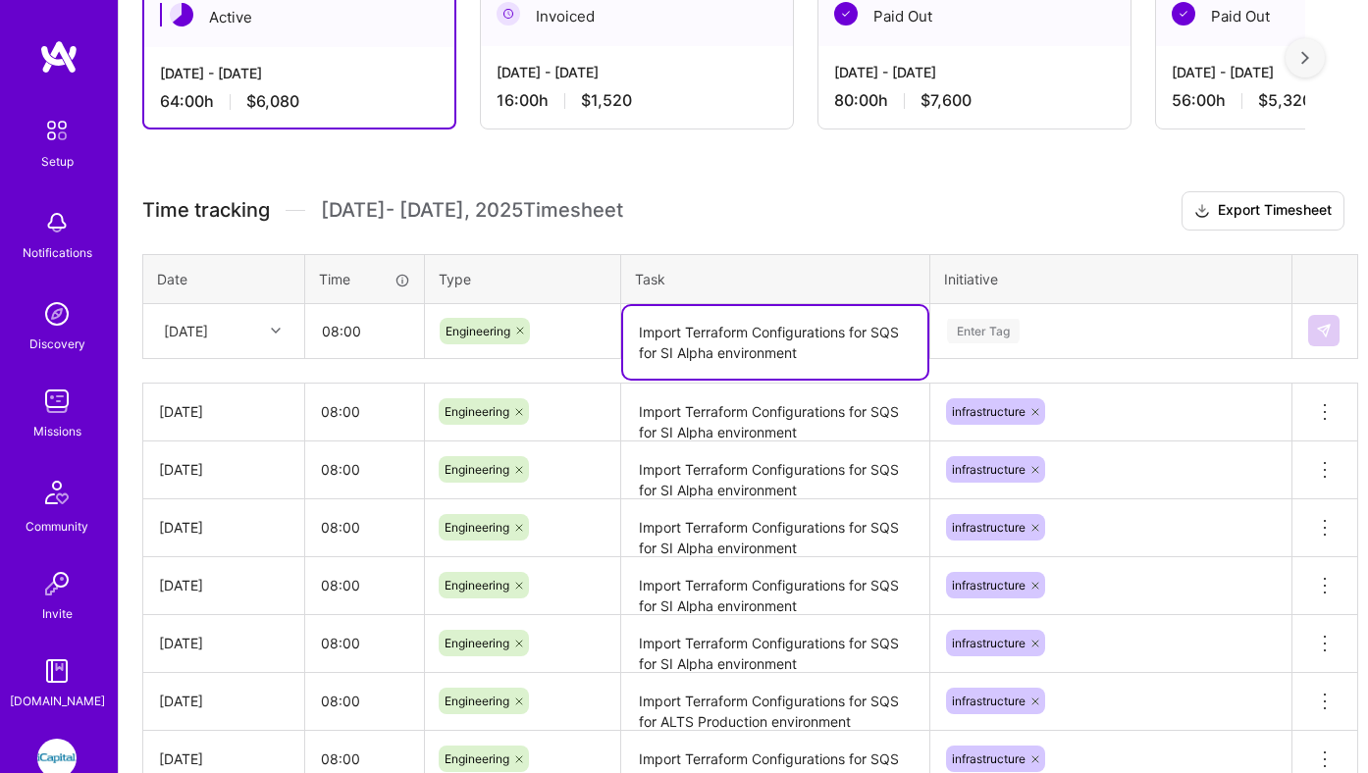
type textarea "Import Terraform Configurations for SQS for SI Alpha environment"
click at [983, 330] on div "Enter Tag" at bounding box center [983, 331] width 73 height 30
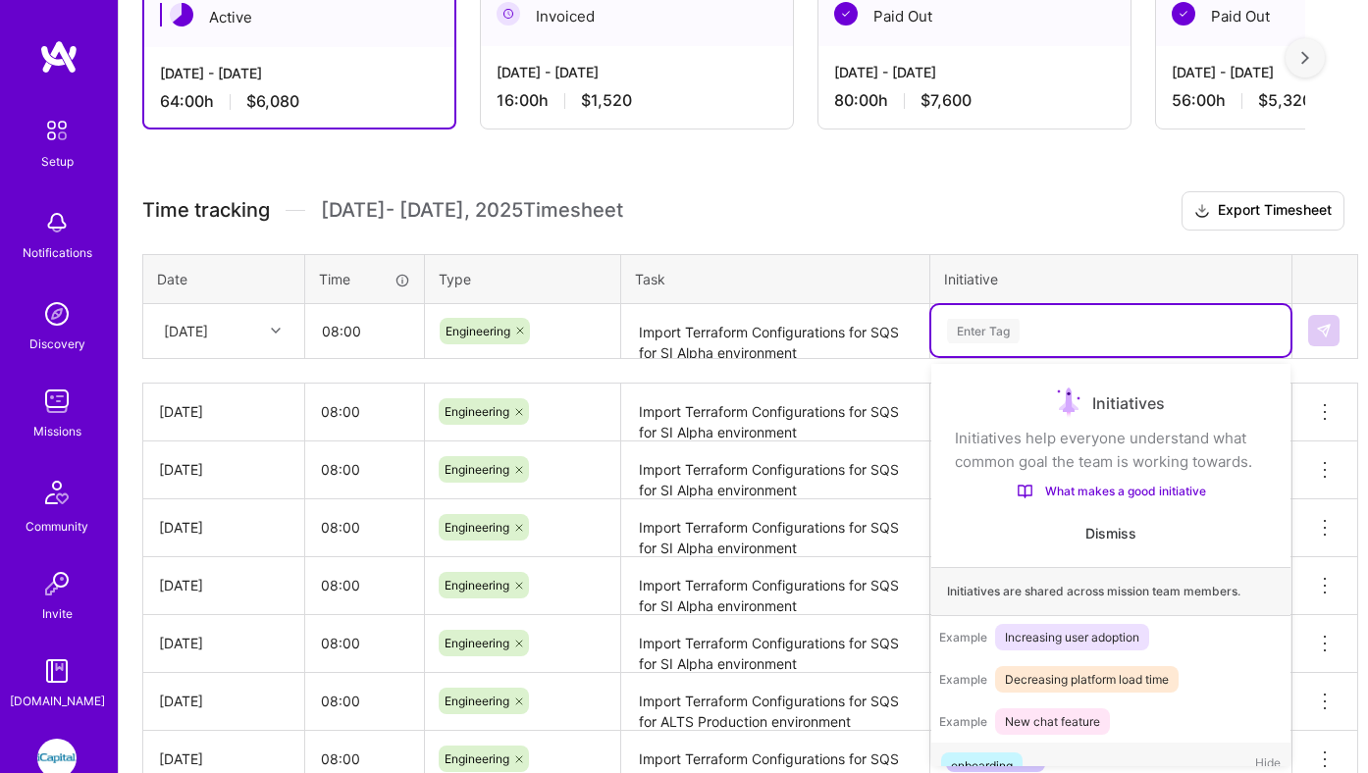
scroll to position [37, 0]
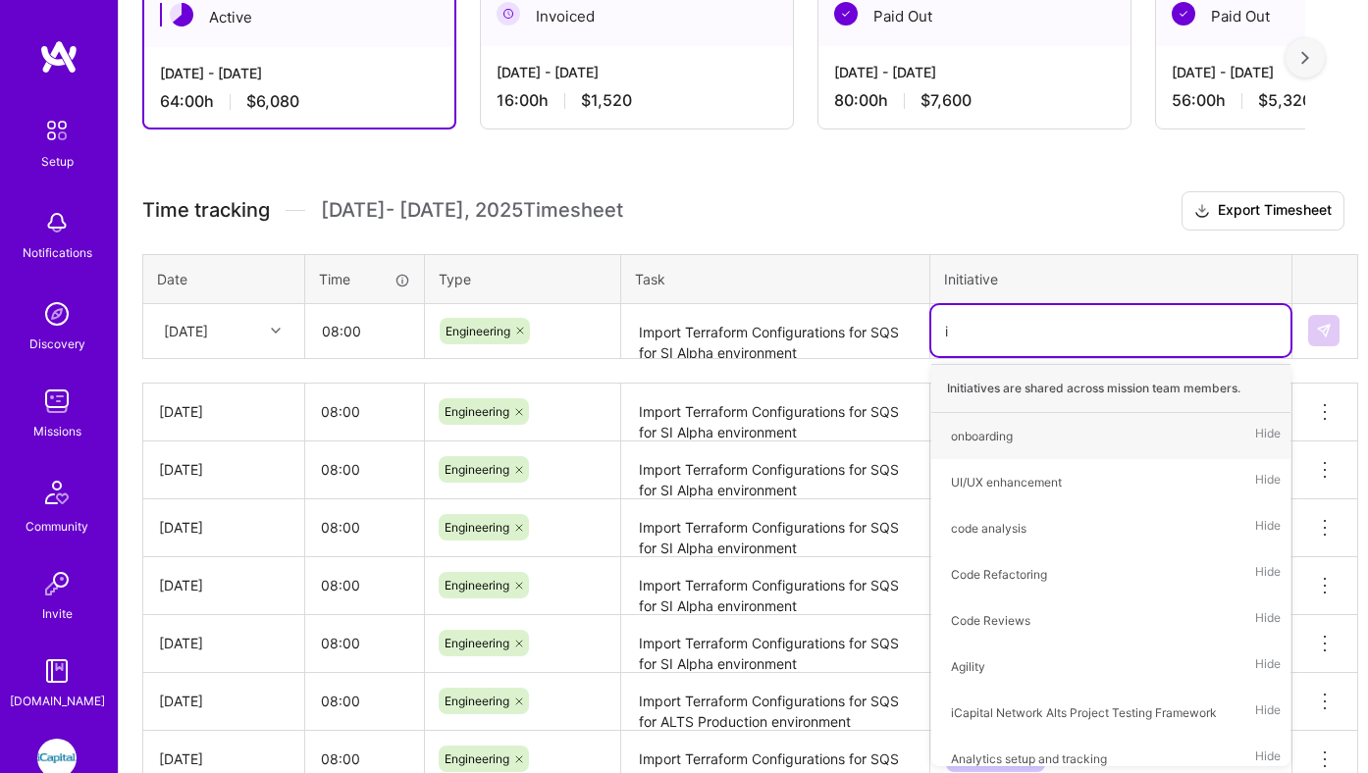
type input "in"
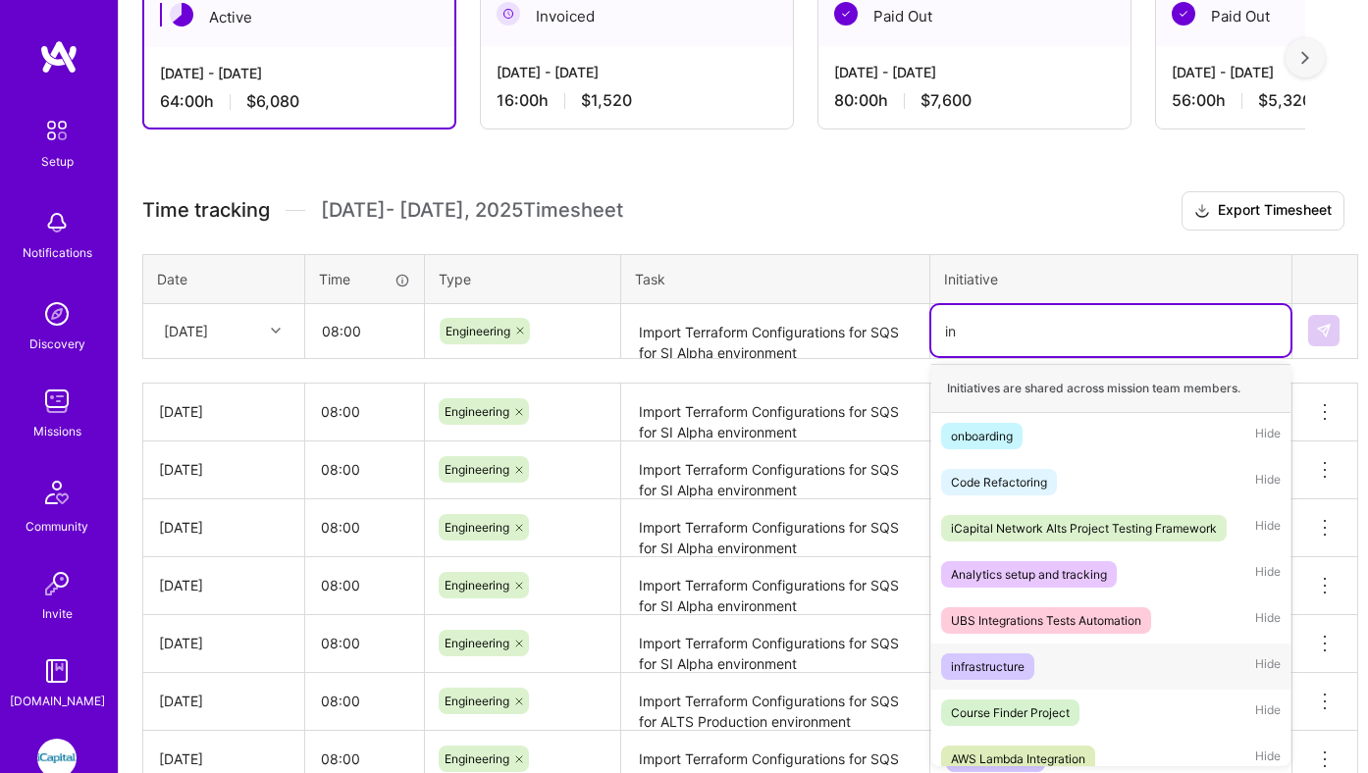
click at [977, 667] on div "infrastructure" at bounding box center [988, 666] width 74 height 21
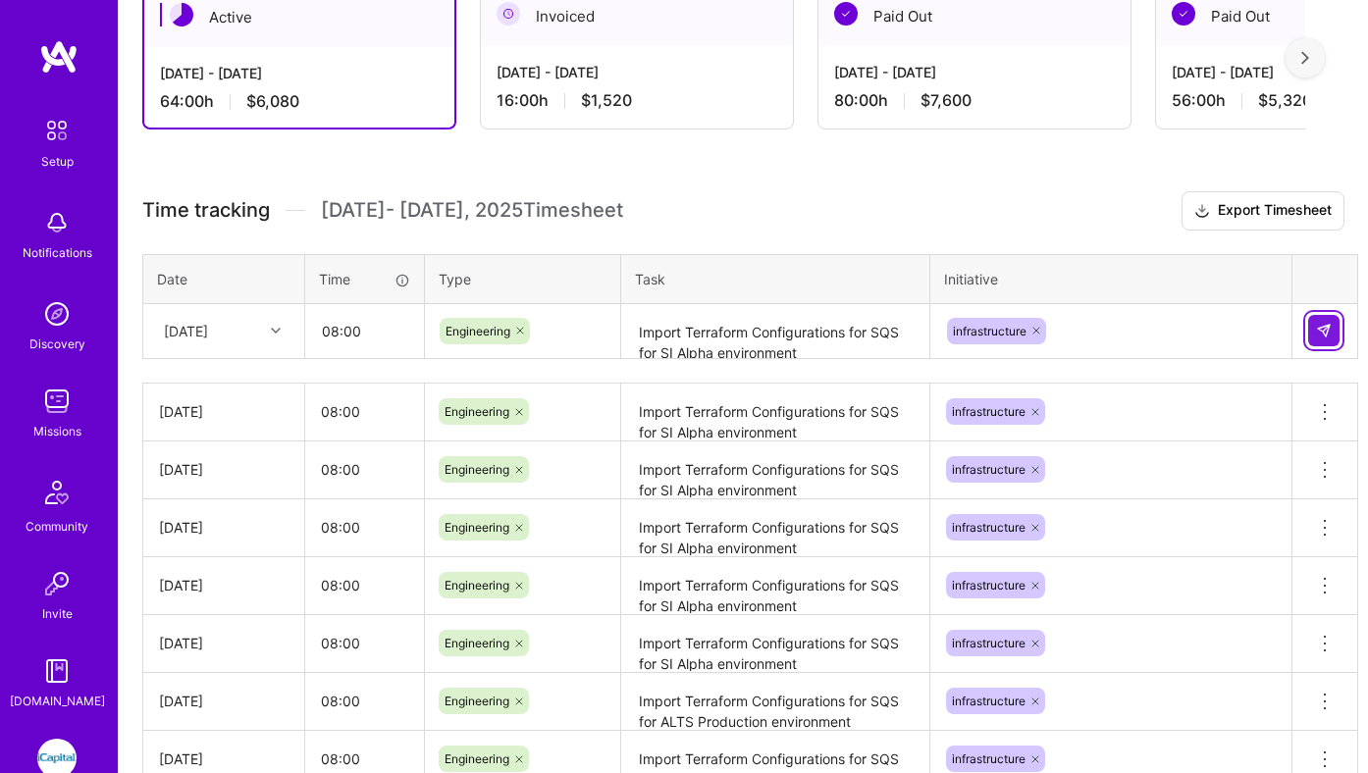
click at [1331, 333] on img at bounding box center [1324, 331] width 16 height 16
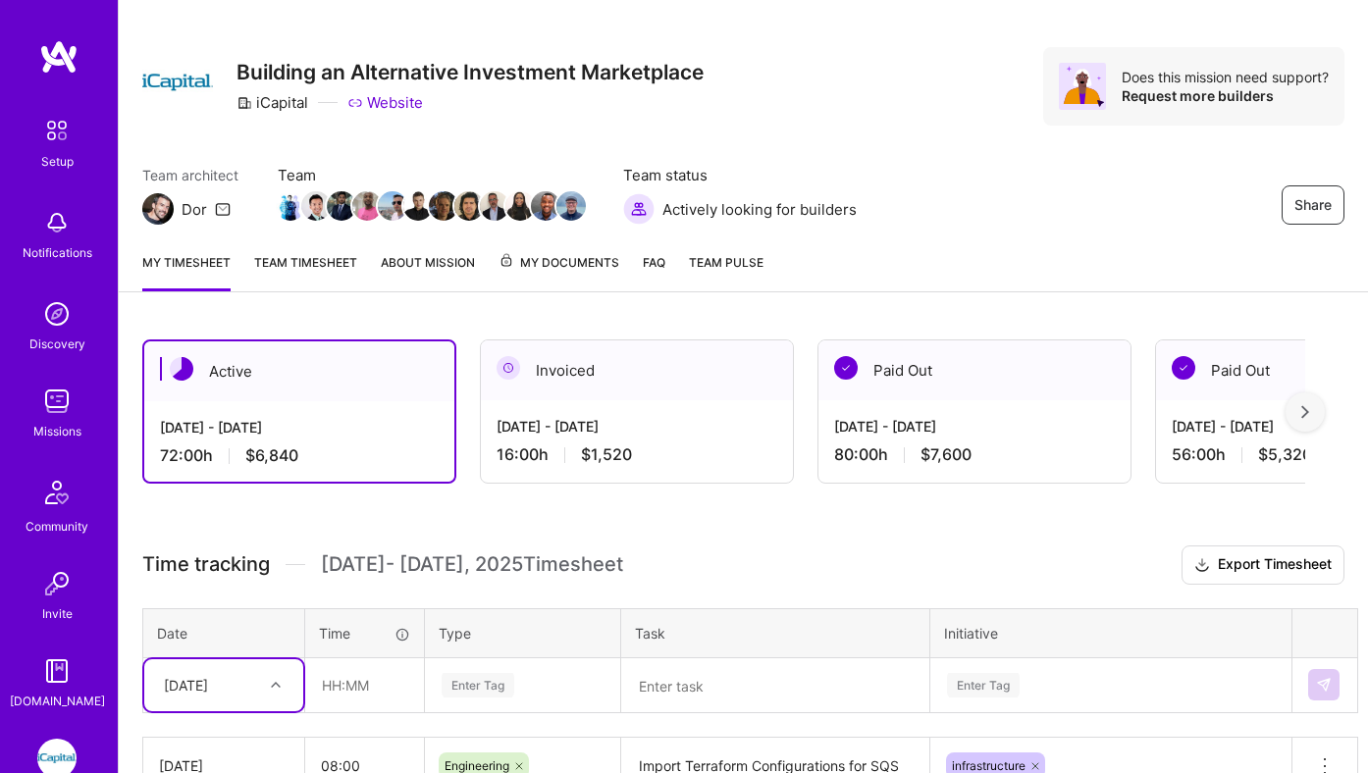
scroll to position [0, 0]
